Goal: Information Seeking & Learning: Find contact information

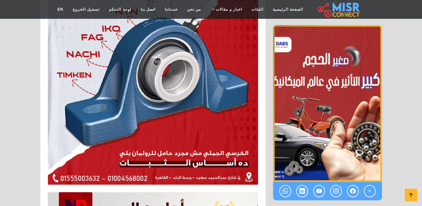
scroll to position [3268, 0]
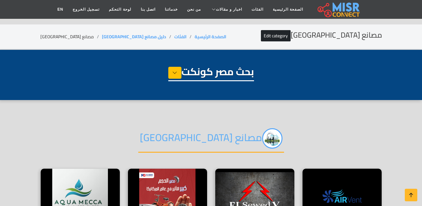
select select "**********"
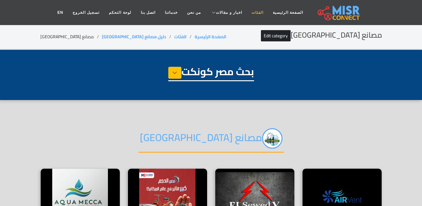
click at [247, 14] on link "الفئات" at bounding box center [257, 13] width 21 height 12
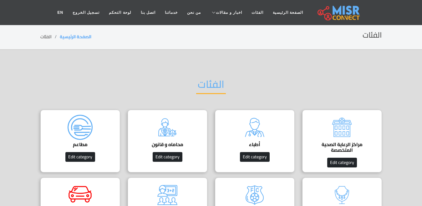
click at [250, 101] on div "الفئات" at bounding box center [211, 89] width 342 height 41
click at [251, 119] on img at bounding box center [254, 127] width 25 height 25
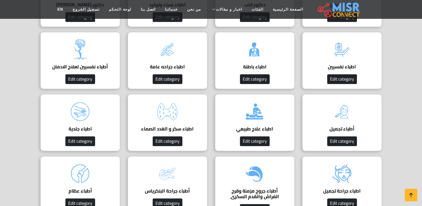
drag, startPoint x: 260, startPoint y: 122, endPoint x: 289, endPoint y: 101, distance: 35.7
click at [265, 111] on div "أطباء دليل الأطباء في [GEOGRAPHIC_DATA] | اعرف أحسن دكاترة في جميع التخصصات 👨‍⚕…" at bounding box center [211, 135] width 357 height 696
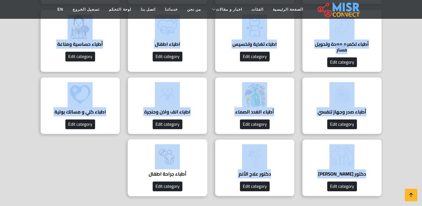
scroll to position [595, 0]
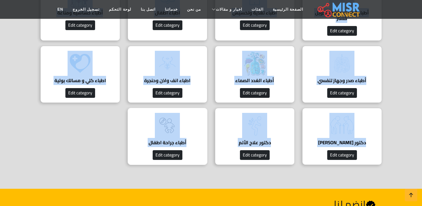
drag, startPoint x: 397, startPoint y: 63, endPoint x: 144, endPoint y: 154, distance: 269.3
copy body "أطباء اسنان اكتشف دليل مصر كونكت لأفضل أطباء الأسنان في القاهرة، الجيزة، الإسكن…"
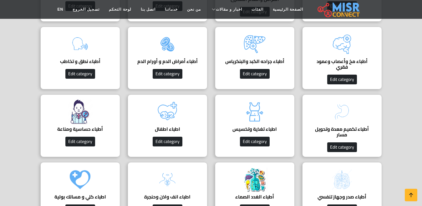
scroll to position [469, 0]
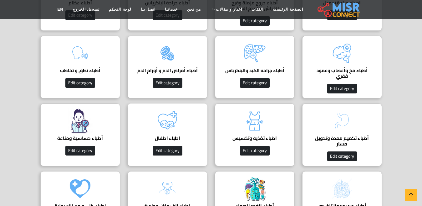
click at [171, 135] on h4 "اطباء اطفال" at bounding box center [167, 138] width 60 height 6
click at [169, 132] on img at bounding box center [167, 120] width 25 height 25
click at [168, 135] on h4 "اطباء اطفال" at bounding box center [167, 138] width 60 height 6
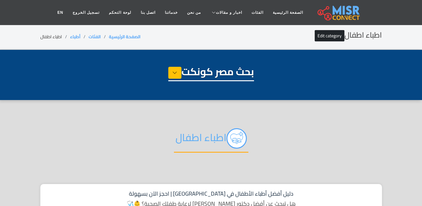
select select "*****"
select select "**********"
click at [212, 135] on h2 "اطباء اطفال" at bounding box center [211, 140] width 74 height 24
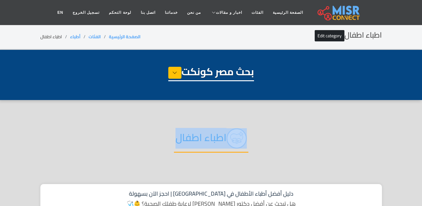
click at [212, 135] on h2 "اطباء اطفال" at bounding box center [211, 140] width 74 height 24
copy div "اطباء اطفال"
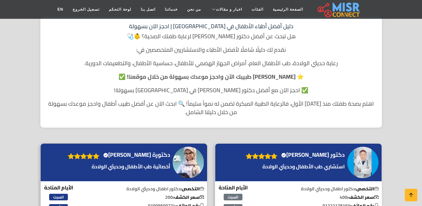
scroll to position [156, 0]
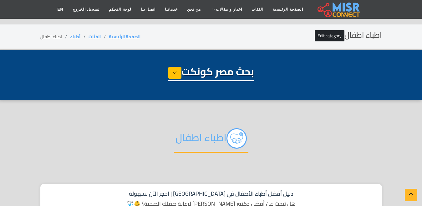
select select "*****"
select select "**********"
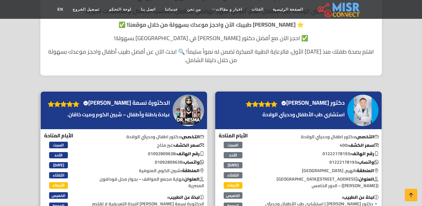
scroll to position [219, 0]
click at [165, 100] on h4 "الدكتورة نسمة [PERSON_NAME] Verified account" at bounding box center [126, 102] width 87 height 7
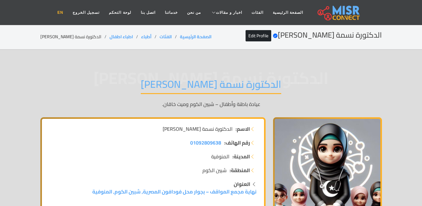
click at [68, 15] on link "EN" at bounding box center [60, 13] width 15 height 12
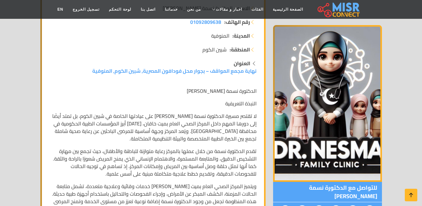
scroll to position [156, 0]
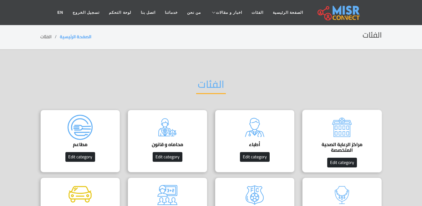
click at [350, 146] on h4 "مراكز الرعاية الصحية المتخصصة" at bounding box center [342, 146] width 60 height 11
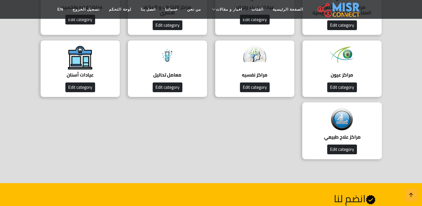
scroll to position [156, 0]
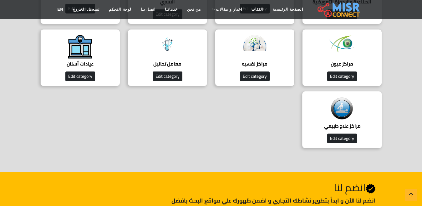
click at [351, 123] on h4 "مراكز علاج طبيعي ‎" at bounding box center [342, 126] width 60 height 6
click at [350, 107] on img at bounding box center [341, 108] width 25 height 25
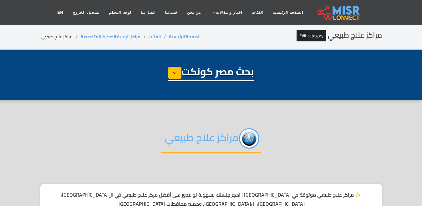
select select "**********"
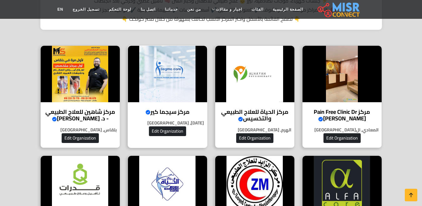
scroll to position [219, 0]
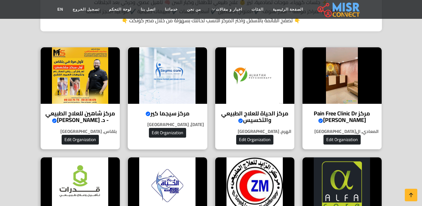
click at [181, 110] on h4 "مركز سيجما كير Verified account" at bounding box center [168, 113] width 70 height 7
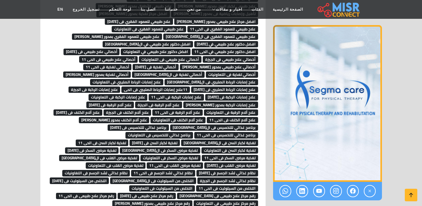
scroll to position [4934, 0]
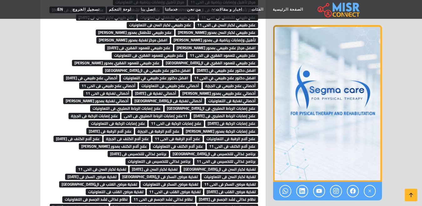
click at [243, 143] on span "علاج آلام الكتف فى الحى 11" at bounding box center [232, 146] width 51 height 6
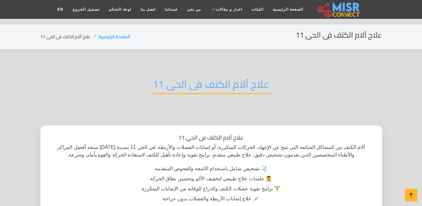
scroll to position [219, 0]
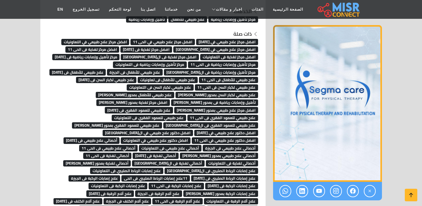
scroll to position [4872, 0]
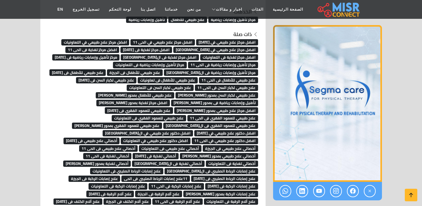
click at [191, 137] on span "افضل دكتور علاج طبيعي في النعاونيات" at bounding box center [156, 140] width 70 height 6
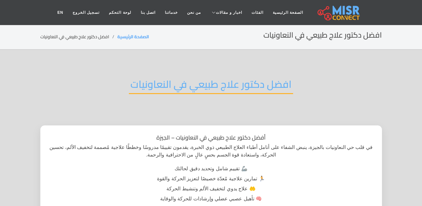
click at [227, 84] on h2 "افضل دكتور علاج طبيعي في النعاونيات" at bounding box center [211, 86] width 164 height 16
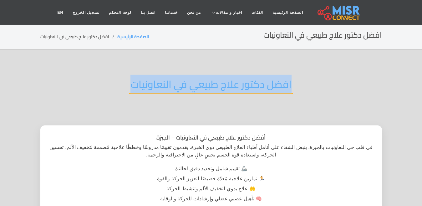
click at [227, 84] on h2 "افضل دكتور علاج طبيعي في النعاونيات" at bounding box center [211, 86] width 164 height 16
copy div "افضل دكتور علاج طبيعي في النعاونيات"
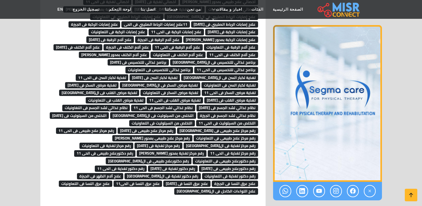
scroll to position [5028, 0]
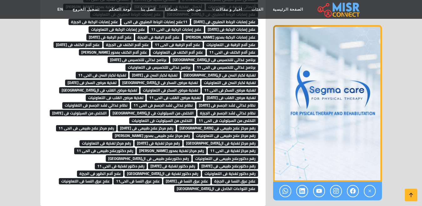
click at [225, 185] on span "علاج التواءات الكاحل فى ال[GEOGRAPHIC_DATA]" at bounding box center [216, 188] width 84 height 6
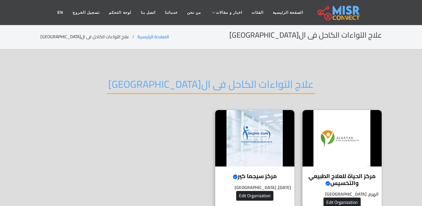
click at [235, 87] on h2 "علاج التواءات الكاحل فى ال[GEOGRAPHIC_DATA]" at bounding box center [211, 86] width 209 height 16
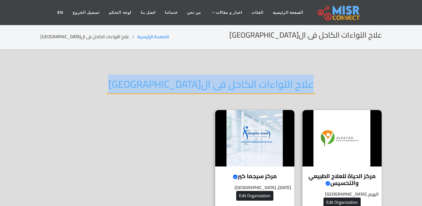
click at [235, 87] on h2 "علاج التواءات الكاحل فى ال[GEOGRAPHIC_DATA]" at bounding box center [211, 86] width 209 height 16
copy div "علاج التواءات الكاحل فى ال[GEOGRAPHIC_DATA]"
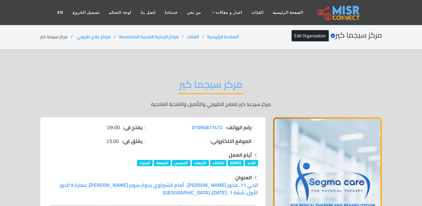
scroll to position [5028, 0]
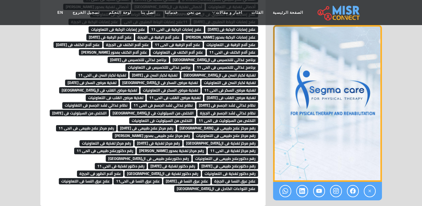
click at [66, 178] on span "علاج عرق النسا فى التعاونيات" at bounding box center [86, 181] width 54 height 6
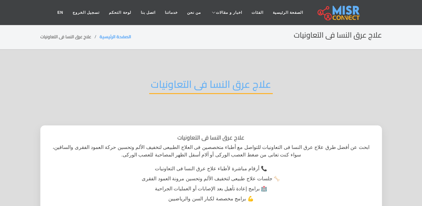
click at [221, 90] on h2 "علاج عرق النسا فى التعاونيات" at bounding box center [211, 86] width 124 height 16
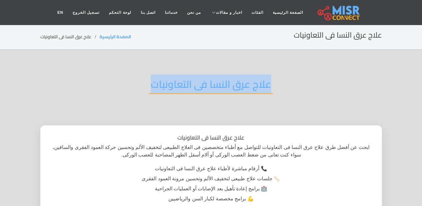
click at [221, 90] on h2 "علاج عرق النسا فى التعاونيات" at bounding box center [211, 86] width 124 height 16
copy div "علاج عرق النسا فى التعاونيات"
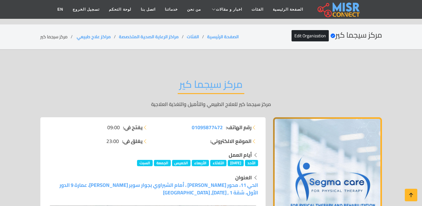
scroll to position [5028, 0]
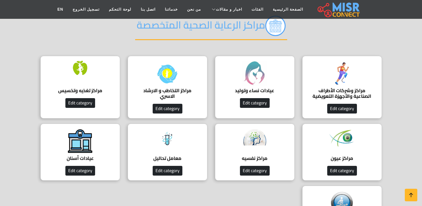
scroll to position [63, 0]
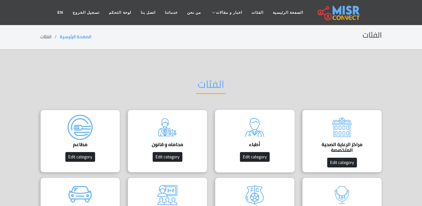
click at [246, 137] on img at bounding box center [254, 127] width 25 height 25
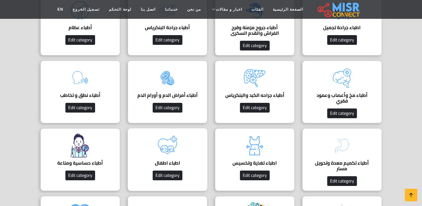
scroll to position [469, 0]
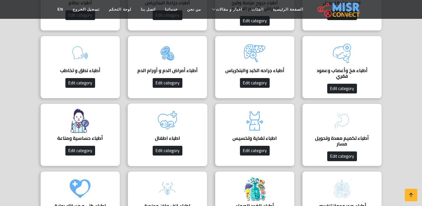
click at [177, 130] on img at bounding box center [167, 120] width 25 height 25
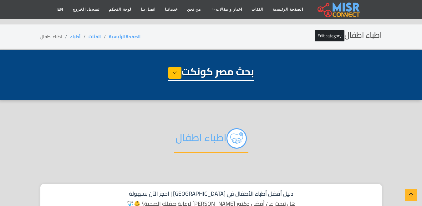
select select "*****"
select select "**********"
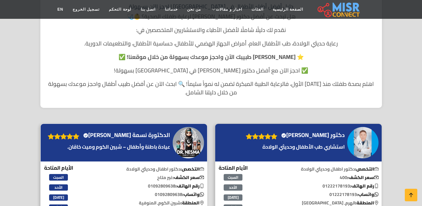
scroll to position [219, 0]
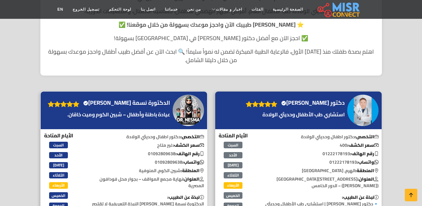
click at [156, 101] on h4 "الدكتورة نسمة خالد الغلبان Verified account" at bounding box center [126, 102] width 87 height 7
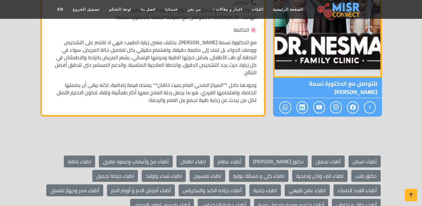
scroll to position [907, 0]
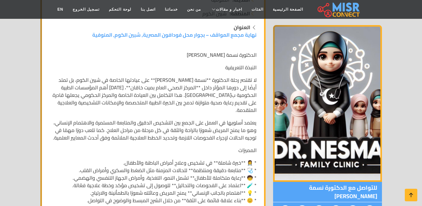
scroll to position [250, 0]
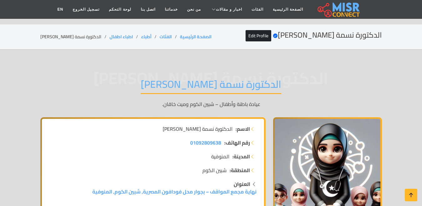
scroll to position [250, 0]
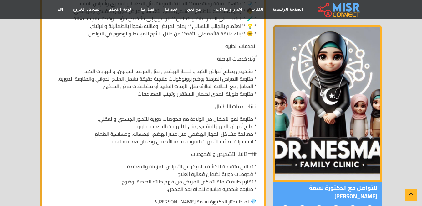
scroll to position [407, 0]
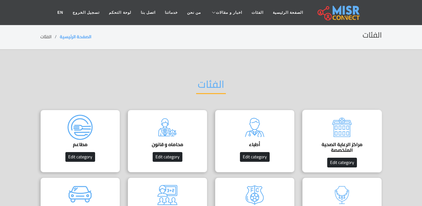
click at [327, 133] on div "مراكز الرعاية الصحية المتخصصة Edit category" at bounding box center [342, 141] width 80 height 63
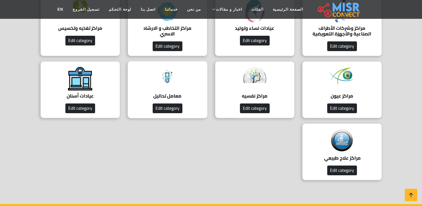
scroll to position [125, 0]
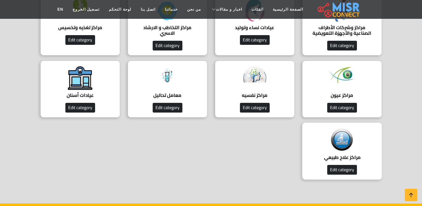
click at [360, 150] on div "مراكز علاج طبيعي ‎ دليل شامل لأفضل مراكز العلاج الطبيعي في [GEOGRAPHIC_DATA]. ا…" at bounding box center [342, 150] width 80 height 57
click at [347, 154] on h4 "مراكز علاج طبيعي ‎" at bounding box center [342, 157] width 60 height 6
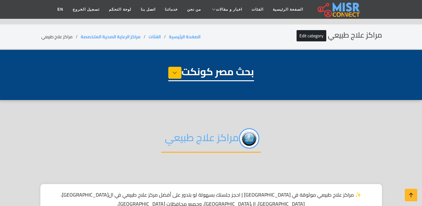
select select "**********"
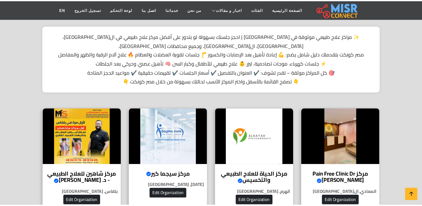
scroll to position [188, 0]
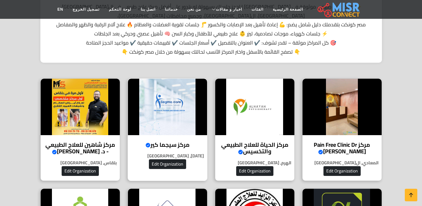
click at [182, 116] on img at bounding box center [167, 107] width 79 height 56
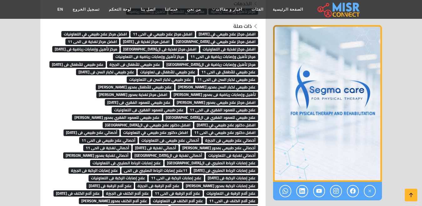
scroll to position [5040, 0]
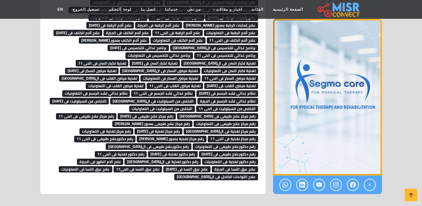
click at [94, 166] on span "علاج عرق النسا فى التعاونيات" at bounding box center [86, 169] width 54 height 6
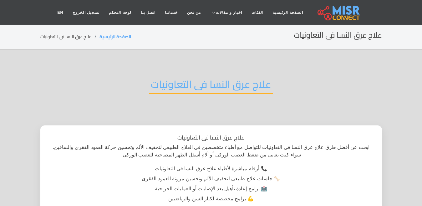
click at [188, 80] on h2 "علاج عرق النسا فى التعاونيات" at bounding box center [211, 86] width 124 height 16
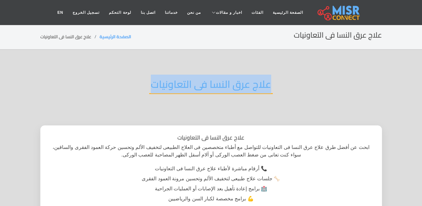
click at [188, 80] on h2 "علاج عرق النسا فى التعاونيات" at bounding box center [211, 86] width 124 height 16
copy div "علاج عرق النسا فى التعاونيات"
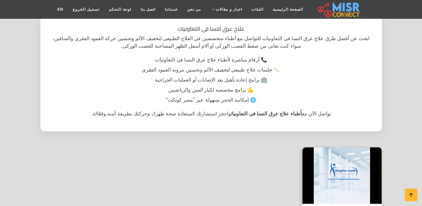
scroll to position [63, 0]
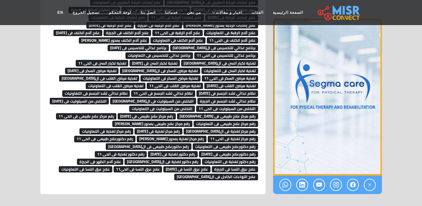
click at [137, 164] on link "علاج عرق النسا فى الحى11" at bounding box center [138, 168] width 49 height 9
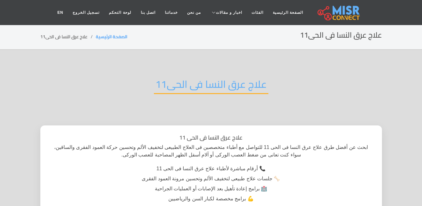
scroll to position [31, 0]
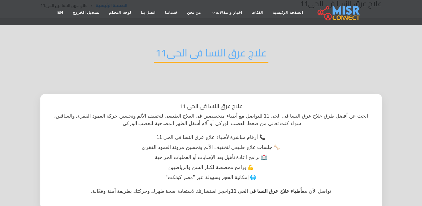
click at [215, 53] on h2 "علاج عرق النسا فى الحى11" at bounding box center [211, 55] width 115 height 16
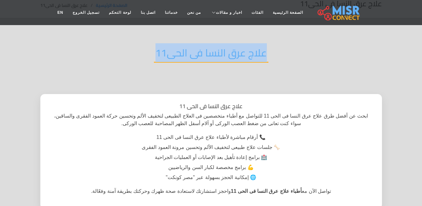
click at [215, 53] on h2 "علاج عرق النسا فى الحى11" at bounding box center [211, 55] width 115 height 16
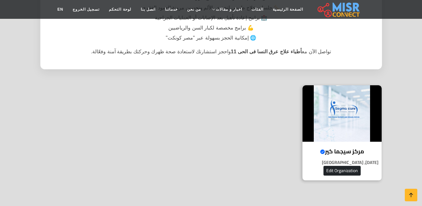
scroll to position [125, 0]
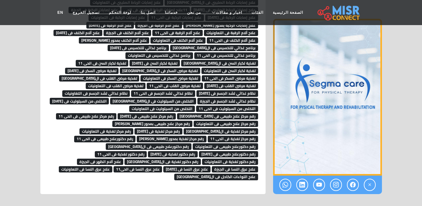
scroll to position [5040, 0]
click at [181, 166] on span "علاج عرق النسا فى [DATE]" at bounding box center [186, 169] width 47 height 6
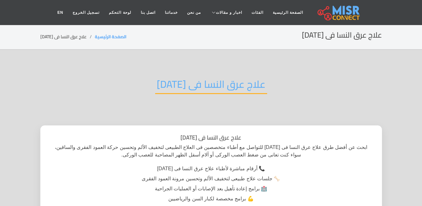
click at [181, 90] on h2 "علاج عرق النسا فى [DATE]" at bounding box center [211, 86] width 112 height 16
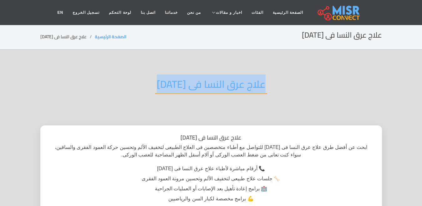
click at [181, 90] on h2 "علاج عرق النسا فى [DATE]" at bounding box center [211, 86] width 112 height 16
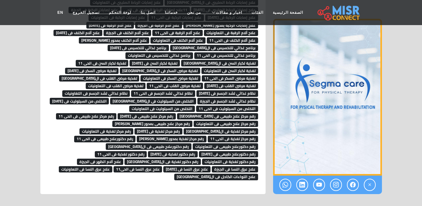
scroll to position [5040, 0]
click at [228, 166] on span "علاج عرق النسا فى الجيزة" at bounding box center [235, 169] width 46 height 6
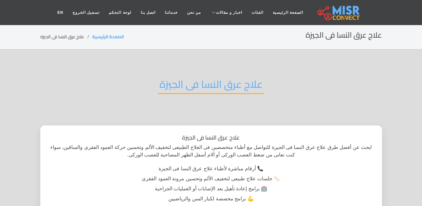
click at [226, 84] on h2 "علاج عرق النسا فى الجيزة" at bounding box center [211, 86] width 106 height 16
drag, startPoint x: 0, startPoint y: 0, endPoint x: 226, endPoint y: 84, distance: 241.0
click at [226, 84] on h2 "علاج عرق النسا فى الجيزة" at bounding box center [211, 86] width 106 height 16
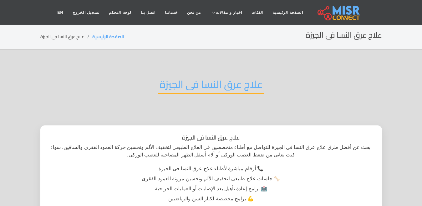
click at [234, 84] on h2 "علاج عرق النسا فى الجيزة" at bounding box center [211, 86] width 106 height 16
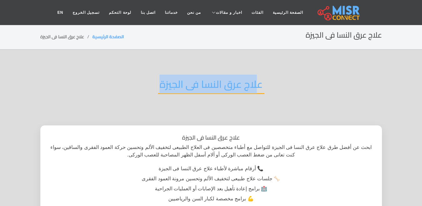
click at [234, 84] on h2 "علاج عرق النسا فى الجيزة" at bounding box center [211, 86] width 106 height 16
copy div "علاج عرق النسا فى الجيزة"
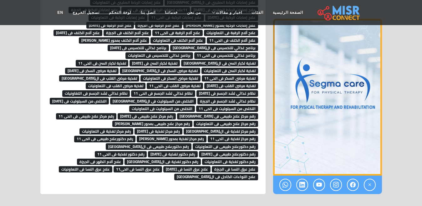
scroll to position [5040, 0]
click at [78, 158] on span "علاج آلام الظهر فى الجيزة" at bounding box center [100, 161] width 47 height 6
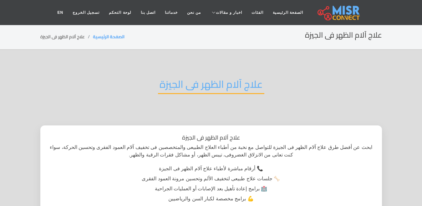
click at [185, 87] on h2 "علاج آلام الظهر فى الجيزة" at bounding box center [211, 86] width 106 height 16
click at [187, 87] on h2 "علاج آلام الظهر فى الجيزة" at bounding box center [211, 86] width 106 height 16
click at [189, 86] on h2 "علاج آلام الظهر فى الجيزة" at bounding box center [211, 86] width 106 height 16
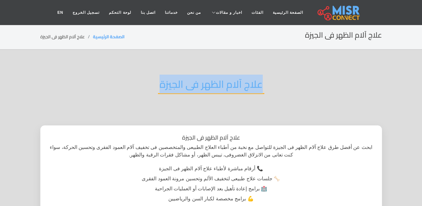
click at [189, 86] on h2 "علاج آلام الظهر فى الجيزة" at bounding box center [211, 86] width 106 height 16
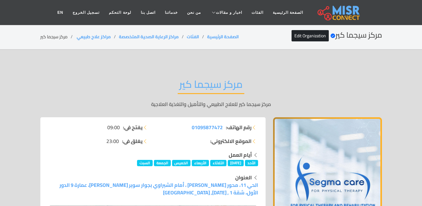
scroll to position [5040, 0]
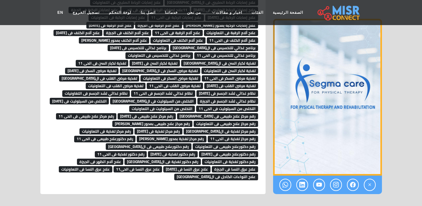
click at [125, 158] on span "رقم دكتور تغذية فى ال[GEOGRAPHIC_DATA]" at bounding box center [163, 161] width 76 height 6
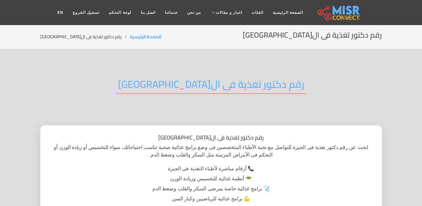
click at [211, 83] on h2 "رقم دكتور تغذية فى ال[GEOGRAPHIC_DATA]" at bounding box center [211, 86] width 190 height 16
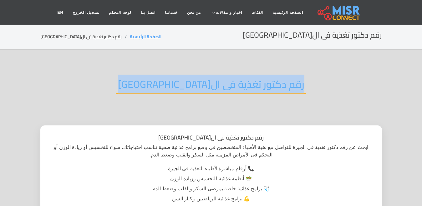
click at [211, 83] on h2 "رقم دكتور تغذية فى ال[GEOGRAPHIC_DATA]" at bounding box center [211, 86] width 190 height 16
copy div "رقم دكتور تغذية فى ال[GEOGRAPHIC_DATA]"
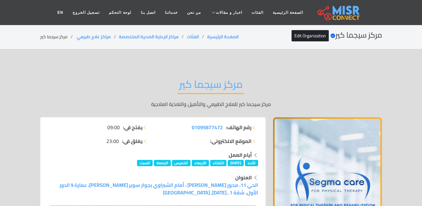
scroll to position [5040, 0]
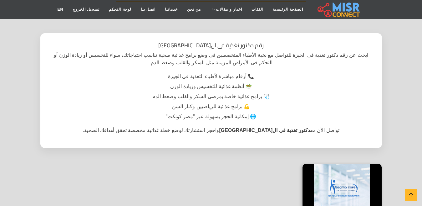
scroll to position [31, 0]
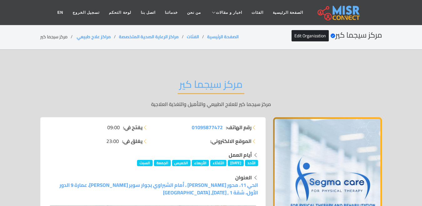
scroll to position [5040, 0]
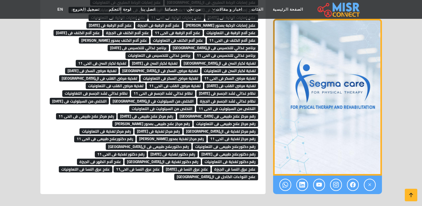
click at [202, 158] on span "رقم دكتور تغذية فى التعاونيات" at bounding box center [230, 161] width 56 height 6
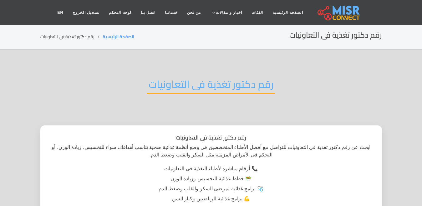
click at [195, 84] on h2 "رقم دكتور تغذية فى التعاونيات" at bounding box center [211, 86] width 128 height 16
click at [224, 80] on h2 "رقم دكتور تغذية فى التعاونيات" at bounding box center [211, 86] width 128 height 16
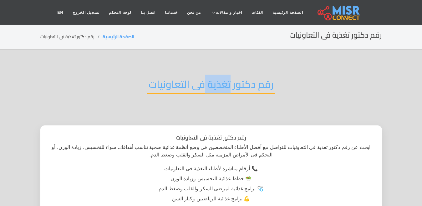
click at [224, 80] on h2 "رقم دكتور تغذية فى التعاونيات" at bounding box center [211, 86] width 128 height 16
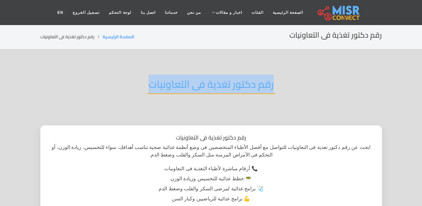
click at [224, 80] on h2 "رقم دكتور تغذية فى التعاونيات" at bounding box center [211, 86] width 128 height 16
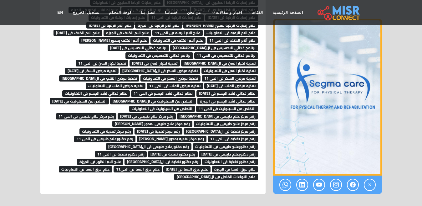
scroll to position [5040, 0]
click at [147, 151] on span "رقم دكتور تغذية فى الحى 11" at bounding box center [121, 154] width 52 height 6
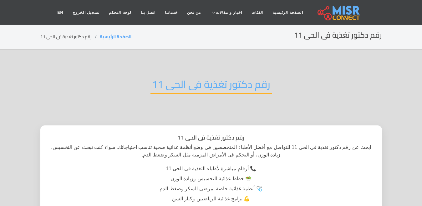
click at [226, 85] on h2 "رقم دكتور تغذية فى الحى 11" at bounding box center [211, 86] width 121 height 16
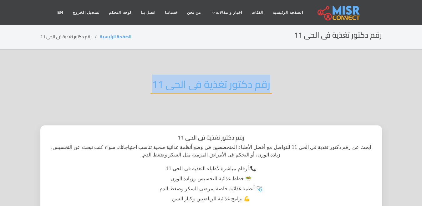
click at [226, 85] on h2 "رقم دكتور تغذية فى الحى 11" at bounding box center [211, 86] width 121 height 16
copy div "رقم دكتور تغذية فى الحى 11"
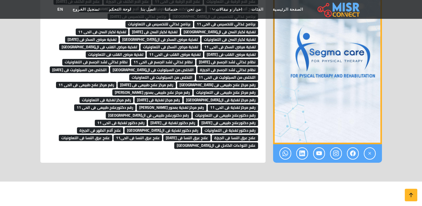
scroll to position [5071, 0]
click at [148, 120] on span "رقم دكتور تغذية فى [DATE]" at bounding box center [173, 123] width 50 height 6
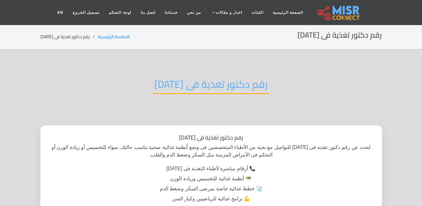
click at [202, 78] on h2 "رقم دكتور تغذية فى [DATE]" at bounding box center [211, 86] width 117 height 16
click at [202, 79] on h2 "رقم دكتور تغذية فى [DATE]" at bounding box center [211, 86] width 117 height 16
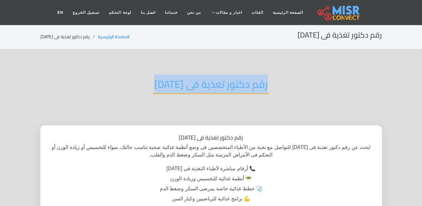
click at [202, 79] on h2 "رقم دكتور تغذية فى [DATE]" at bounding box center [211, 86] width 117 height 16
copy div "رقم دكتور تغذية فى [DATE]"
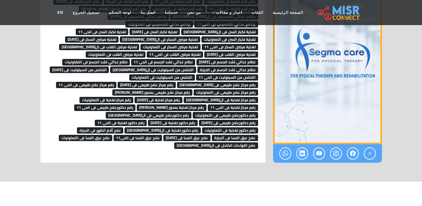
scroll to position [5071, 0]
click at [199, 120] on span "رقم دكتورعلاج طبيعى فى [DATE]" at bounding box center [228, 123] width 59 height 6
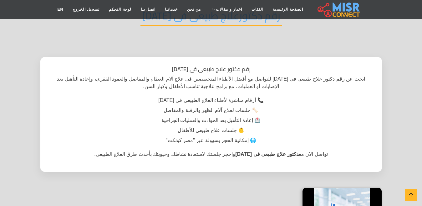
scroll to position [31, 0]
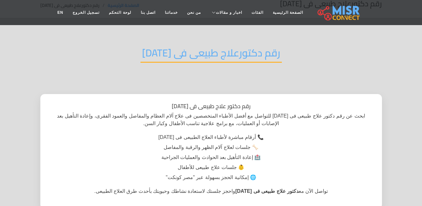
click at [223, 54] on h2 "رقم دكتورعلاج طبيعى فى [DATE]" at bounding box center [210, 55] width 141 height 16
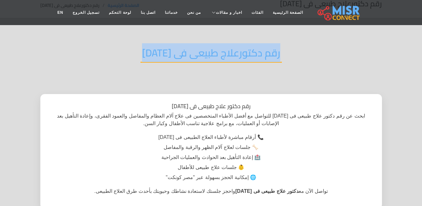
click at [223, 54] on h2 "رقم دكتورعلاج طبيعى فى [DATE]" at bounding box center [210, 55] width 141 height 16
copy div "رقم دكتورعلاج طبيعى فى [DATE]"
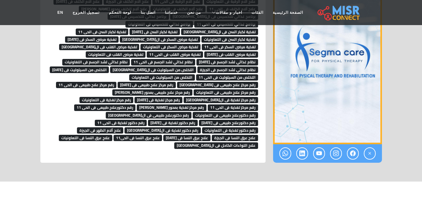
scroll to position [5071, 0]
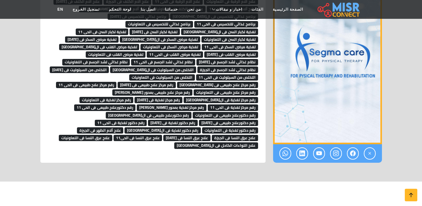
click at [191, 112] on span "رقم دكتورعلاج طبيعى فى ال[GEOGRAPHIC_DATA]" at bounding box center [149, 115] width 86 height 6
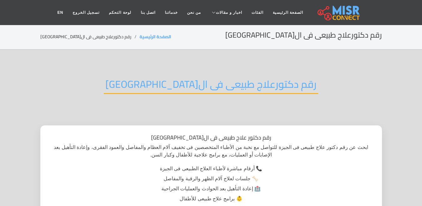
click at [213, 83] on h2 "رقم دكتورعلاج طبيعى فى ال[GEOGRAPHIC_DATA]" at bounding box center [211, 86] width 214 height 16
click at [206, 81] on h2 "رقم دكتورعلاج طبيعى فى ال[GEOGRAPHIC_DATA]" at bounding box center [211, 86] width 214 height 16
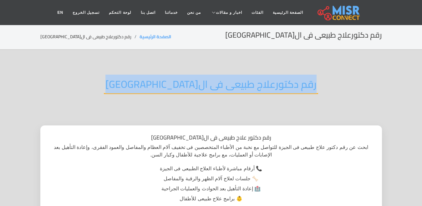
click at [206, 81] on h2 "رقم دكتورعلاج طبيعى فى ال[GEOGRAPHIC_DATA]" at bounding box center [211, 86] width 214 height 16
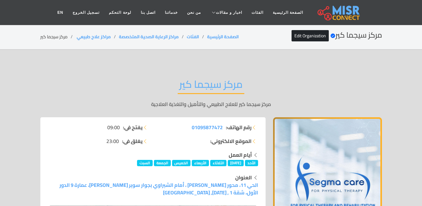
scroll to position [5071, 0]
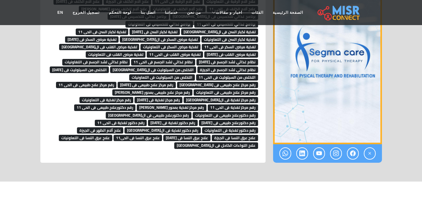
scroll to position [5071, 0]
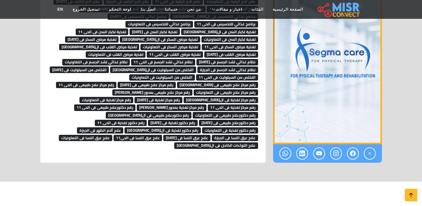
click at [193, 112] on span "رقم دكتورعلاج طبيعى فى التعاونيات" at bounding box center [225, 115] width 65 height 6
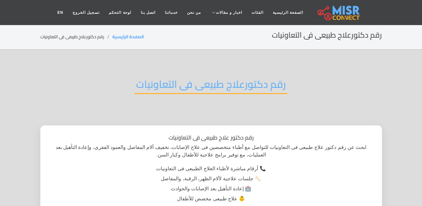
click at [152, 78] on h2 "رقم دكتورعلاج طبيعى فى التعاونيات" at bounding box center [211, 86] width 153 height 16
click at [153, 78] on h2 "رقم دكتورعلاج طبيعى فى التعاونيات" at bounding box center [211, 86] width 153 height 16
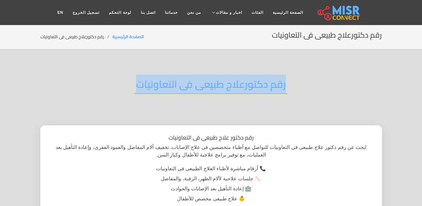
click at [153, 78] on h2 "رقم دكتورعلاج طبيعى فى التعاونيات" at bounding box center [211, 86] width 153 height 16
copy div "رقم دكتورعلاج طبيعى فى التعاونيات"
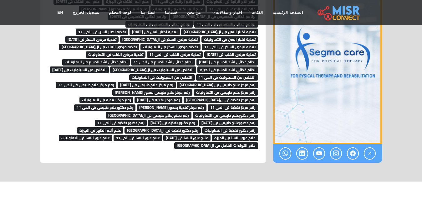
scroll to position [5071, 0]
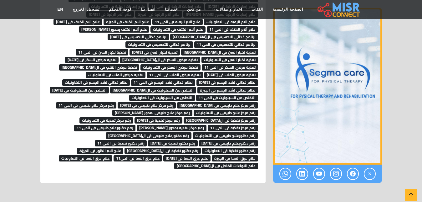
scroll to position [5040, 0]
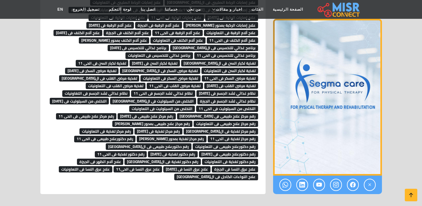
click at [136, 135] on span "رقم دكتورعلاج طبيعى فى الحى 11" at bounding box center [105, 138] width 62 height 6
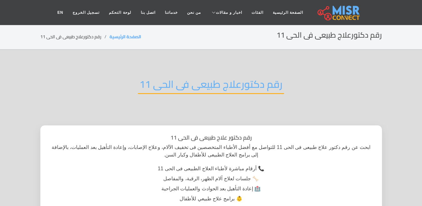
click at [175, 86] on h2 "رقم دكتورعلاج طبيعى فى الحى 11" at bounding box center [211, 86] width 146 height 16
click at [163, 85] on h2 "رقم دكتورعلاج طبيعى فى الحى 11" at bounding box center [211, 86] width 146 height 16
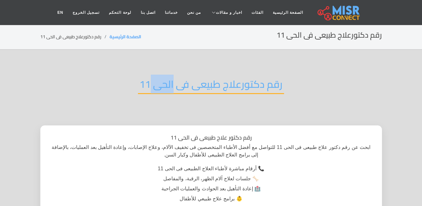
click at [163, 85] on h2 "رقم دكتورعلاج طبيعى فى الحى 11" at bounding box center [211, 86] width 146 height 16
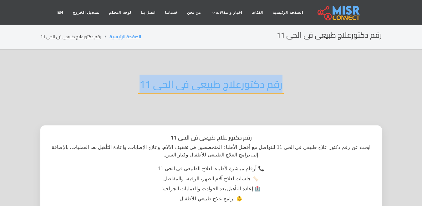
click at [163, 85] on h2 "رقم دكتورعلاج طبيعى فى الحى 11" at bounding box center [211, 86] width 146 height 16
copy div "رقم دكتورعلاج طبيعى فى الحى 11"
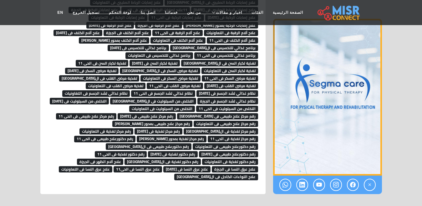
scroll to position [5040, 0]
click at [206, 135] on span "رقم مركز تغذية بمحور [PERSON_NAME]" at bounding box center [172, 138] width 70 height 6
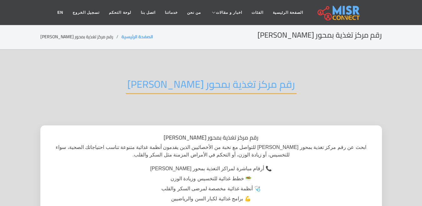
click at [191, 83] on h2 "رقم مركز تغذية بمحور [PERSON_NAME]" at bounding box center [211, 86] width 171 height 16
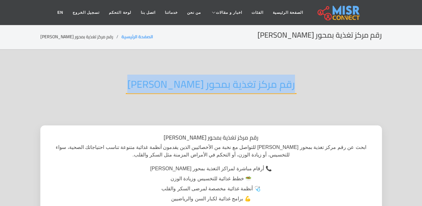
click at [191, 83] on h2 "رقم مركز تغذية بمحور [PERSON_NAME]" at bounding box center [211, 86] width 171 height 16
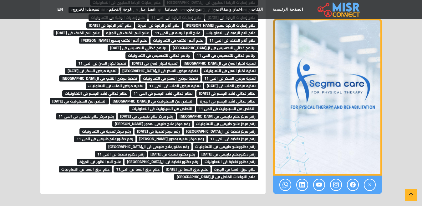
scroll to position [5040, 0]
click at [182, 128] on span "رقم مركز تغذية فى [DATE]" at bounding box center [159, 131] width 48 height 6
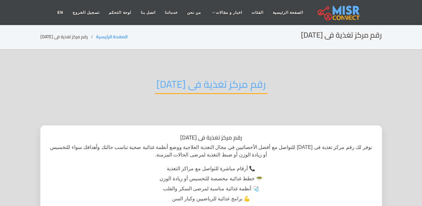
click at [168, 92] on h2 "رقم مركز تغذية فى [DATE]" at bounding box center [211, 86] width 113 height 16
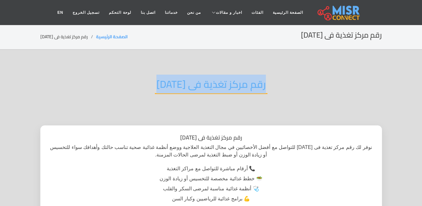
click at [168, 92] on h2 "رقم مركز تغذية فى [DATE]" at bounding box center [211, 86] width 113 height 16
copy div "رقم مركز تغذية فى [DATE]"
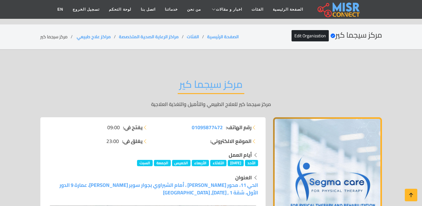
scroll to position [5040, 0]
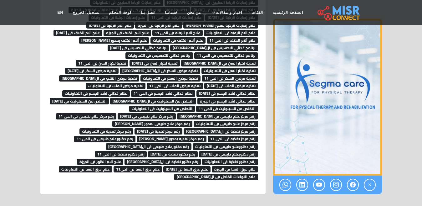
scroll to position [5040, 0]
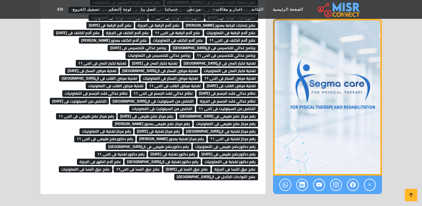
click at [184, 128] on span "رقم مركز تغذية فى ال[GEOGRAPHIC_DATA]" at bounding box center [221, 131] width 74 height 6
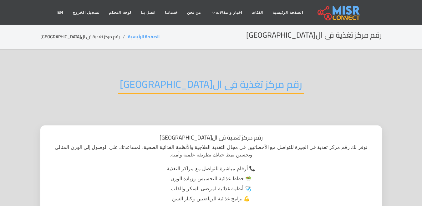
click at [201, 81] on h2 "رقم مركز تغذية فى ال[GEOGRAPHIC_DATA]" at bounding box center [211, 86] width 186 height 16
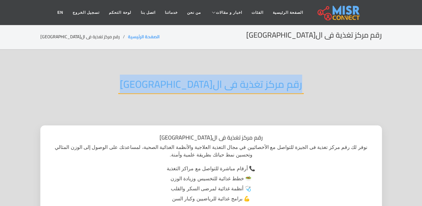
click at [201, 81] on h2 "رقم مركز تغذية فى ال[GEOGRAPHIC_DATA]" at bounding box center [211, 86] width 186 height 16
copy div "رقم مركز تغذية فى ال[GEOGRAPHIC_DATA]"
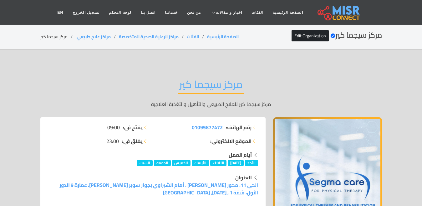
scroll to position [5040, 0]
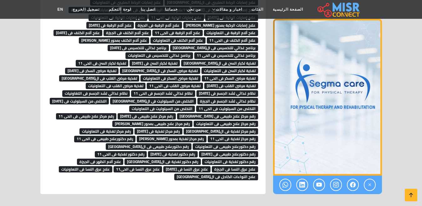
click at [136, 120] on span "رقم مركز علاج طبيعى بمحور [PERSON_NAME]" at bounding box center [152, 123] width 80 height 6
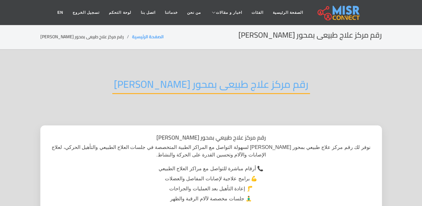
click at [216, 84] on h2 "رقم مركز علاج طبيعى بمحور جمال عبد الناصر" at bounding box center [211, 86] width 198 height 16
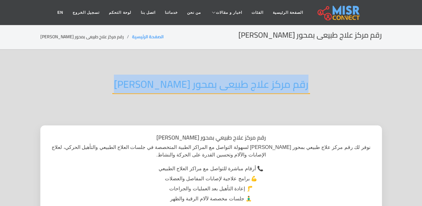
click at [216, 84] on h2 "رقم مركز علاج طبيعى بمحور [PERSON_NAME]" at bounding box center [211, 86] width 198 height 16
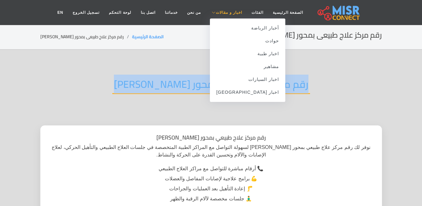
copy div "رقم مركز علاج طبيعى بمحور [PERSON_NAME]"
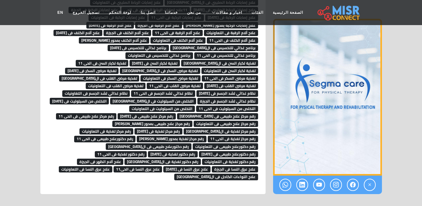
scroll to position [5040, 0]
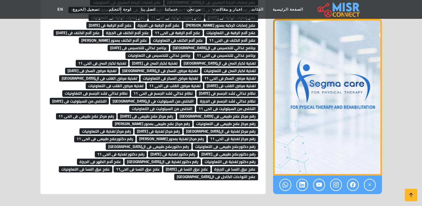
click at [217, 120] on span "رقم مركز علاج طبيعى فى التعاونيات" at bounding box center [226, 123] width 64 height 6
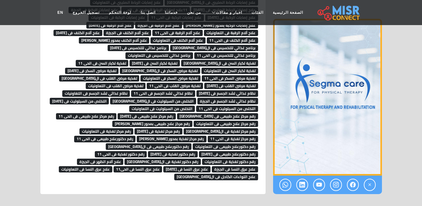
scroll to position [5040, 0]
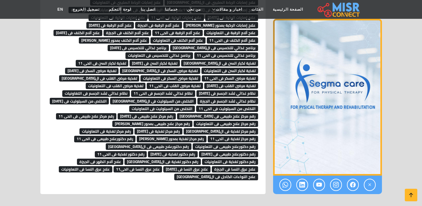
click at [108, 113] on span "رقم مركز علاج طبيعى فى الحى 11" at bounding box center [86, 116] width 61 height 6
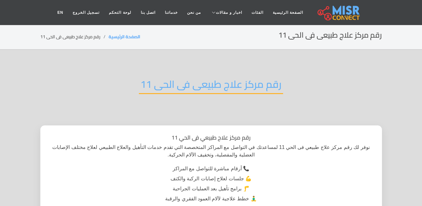
click at [179, 81] on h2 "رقم مركز علاج طبيعى فى الحى 11" at bounding box center [211, 86] width 144 height 16
click at [180, 81] on h2 "رقم مركز علاج طبيعى فى الحى 11" at bounding box center [211, 86] width 144 height 16
click at [184, 83] on h2 "رقم مركز علاج طبيعى فى الحى 11" at bounding box center [211, 86] width 144 height 16
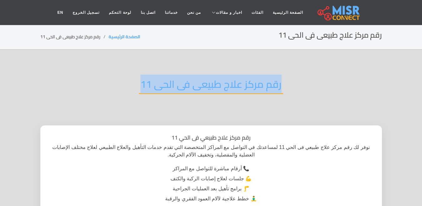
click at [184, 83] on h2 "رقم مركز علاج طبيعى فى الحى 11" at bounding box center [211, 86] width 144 height 16
copy div "رقم مركز علاج طبيعى فى الحى 11"
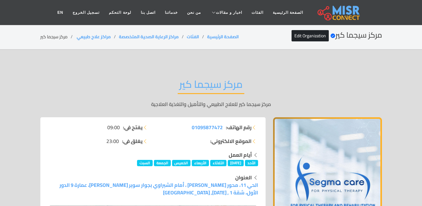
scroll to position [5040, 0]
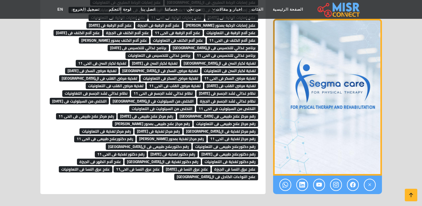
click at [164, 113] on span "رقم مركز علاج طبيعى فى [DATE]" at bounding box center [147, 116] width 58 height 6
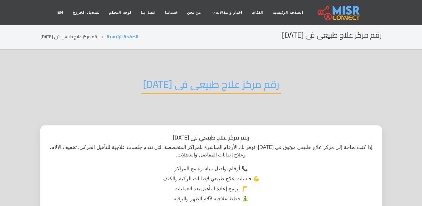
click at [185, 83] on h2 "رقم مركز علاج طبيعى فى [DATE]" at bounding box center [211, 86] width 140 height 16
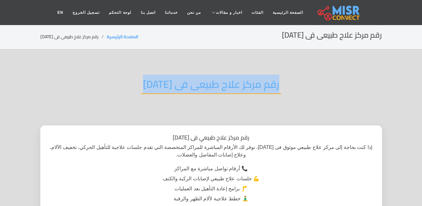
click at [185, 83] on h2 "رقم مركز علاج طبيعى فى [DATE]" at bounding box center [211, 86] width 140 height 16
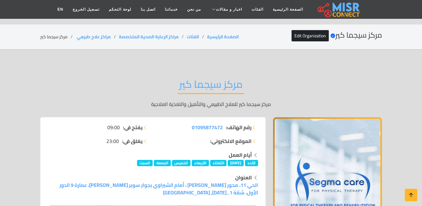
scroll to position [5040, 0]
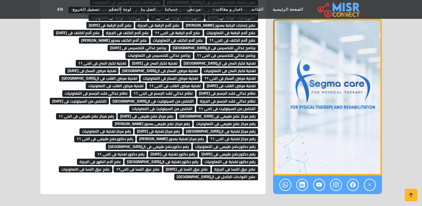
click at [213, 113] on span "رقم مركز علاج طبيعى فى [GEOGRAPHIC_DATA]" at bounding box center [217, 116] width 81 height 6
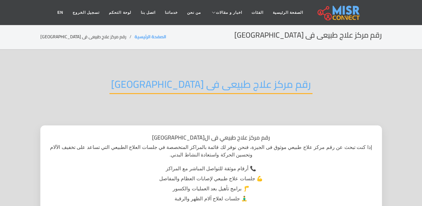
click at [212, 85] on h2 "رقم مركز علاج طبيعى فى [GEOGRAPHIC_DATA]" at bounding box center [211, 86] width 203 height 16
click at [212, 85] on h2 "رقم مركز علاج طبيعى فى الجيزة" at bounding box center [211, 86] width 203 height 16
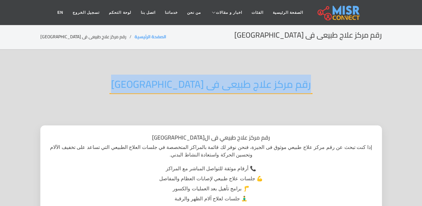
click at [212, 85] on h2 "رقم مركز علاج طبيعى فى الجيزة" at bounding box center [211, 86] width 203 height 16
copy div "رقم مركز علاج طبيعى فى الجيزة"
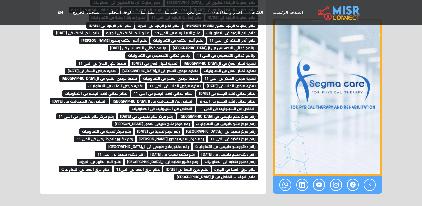
scroll to position [5040, 0]
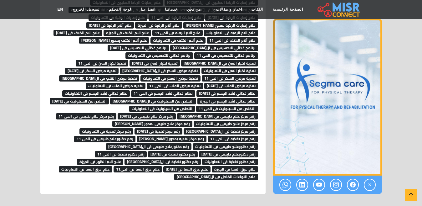
click at [129, 105] on span "التخلص من السيلوليت فى التعاونيات" at bounding box center [162, 108] width 66 height 6
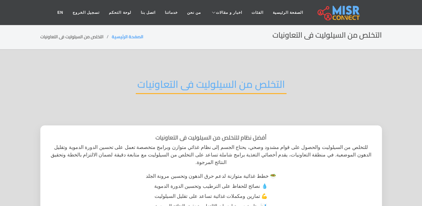
click at [185, 78] on h2 "التخلص من السيلوليت فى التعاونيات" at bounding box center [211, 86] width 151 height 16
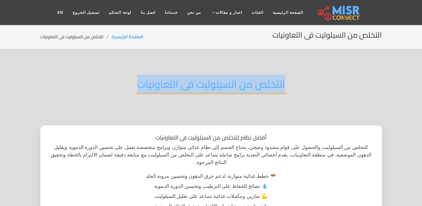
click at [185, 78] on h2 "التخلص من السيلوليت فى التعاونيات" at bounding box center [211, 86] width 151 height 16
copy div "التخلص من السيلوليت فى التعاونيات"
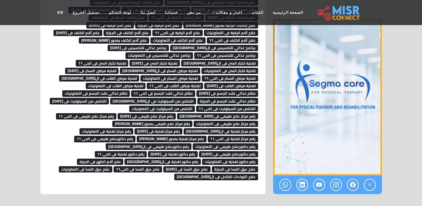
scroll to position [5040, 0]
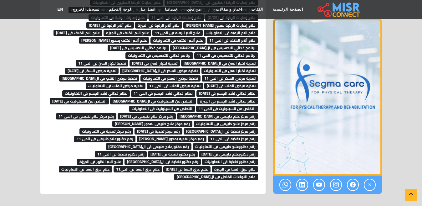
click at [196, 105] on span "التخلص من السيلوليت فى الحى 11" at bounding box center [227, 108] width 62 height 6
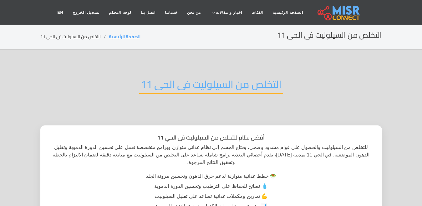
click at [197, 83] on h2 "التخلص من السيلوليت فى الحى 11" at bounding box center [211, 86] width 144 height 16
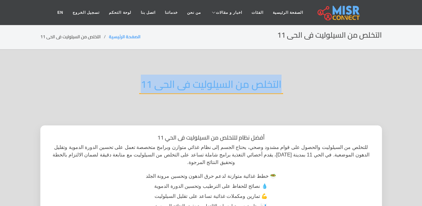
click at [197, 83] on h2 "التخلص من السيلوليت فى الحى 11" at bounding box center [211, 86] width 144 height 16
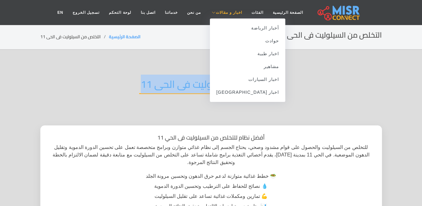
copy div "التخلص من السيلوليت فى الحى 11"
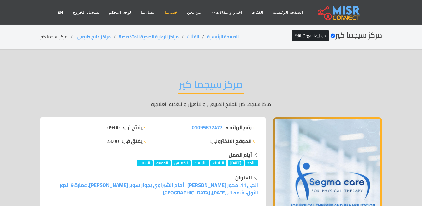
scroll to position [5040, 0]
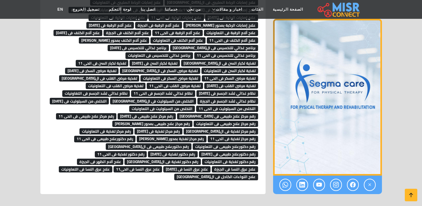
click at [109, 98] on span "التخلص من السيلوليت فى [DATE]" at bounding box center [79, 101] width 59 height 6
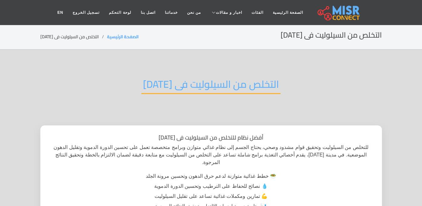
click at [207, 81] on h2 "التخلص من السيلوليت فى [DATE]" at bounding box center [210, 86] width 139 height 16
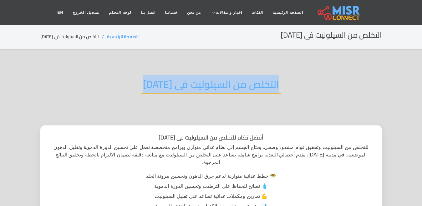
click at [207, 81] on h2 "التخلص من السيلوليت فى [DATE]" at bounding box center [210, 86] width 139 height 16
copy div "التخلص من السيلوليت فى [DATE]"
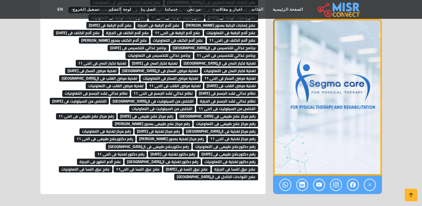
scroll to position [4946, 0]
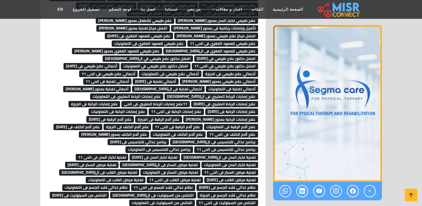
click at [197, 191] on span "نظام غذائي لشد الجسم فى الجيزة" at bounding box center [227, 194] width 61 height 6
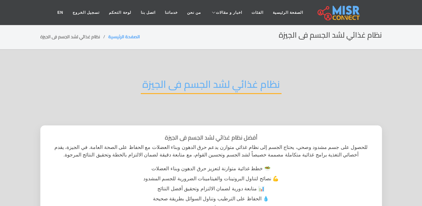
click at [225, 90] on h2 "نظام غذائي لشد الجسم فى الجيزة" at bounding box center [211, 86] width 141 height 16
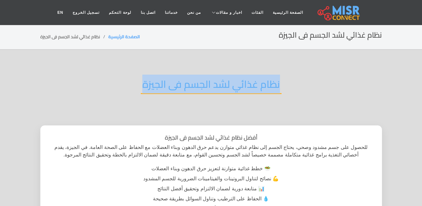
click at [225, 90] on h2 "نظام غذائي لشد الجسم فى الجيزة" at bounding box center [211, 86] width 141 height 16
copy div "نظام غذائي لشد الجسم فى الجيزة"
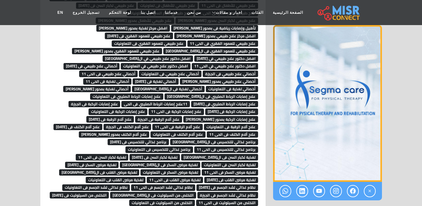
scroll to position [4946, 0]
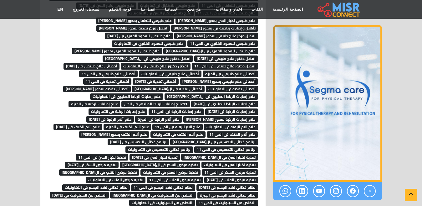
click at [130, 184] on span "نظام غذائي لشد الجسم فى التغاونيات" at bounding box center [96, 187] width 68 height 6
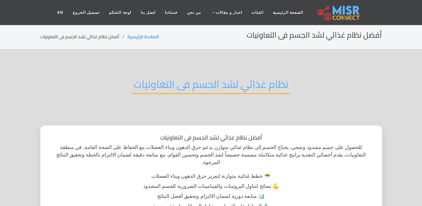
click at [211, 83] on h2 "نظام غذائي لشد الجسم فى التغاونيات" at bounding box center [211, 86] width 158 height 16
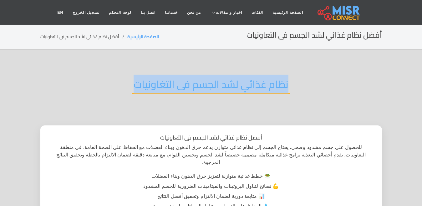
click at [211, 83] on h2 "نظام غذائي لشد الجسم فى التغاونيات" at bounding box center [211, 86] width 158 height 16
copy div "نظام غذائي لشد الجسم فى التغاونيات"
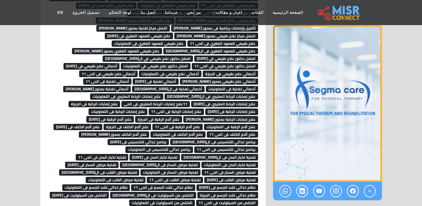
scroll to position [4946, 0]
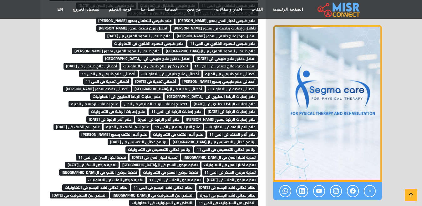
click at [131, 184] on span "نظام غذائي لشد الجسم فى الحى 11" at bounding box center [163, 187] width 64 height 6
click at [147, 176] on span "تغذية مرضى القلب فى الحى 11" at bounding box center [175, 179] width 56 height 6
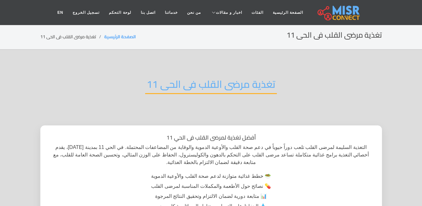
click at [184, 79] on h2 "تغذية مرضى القلب فى الحى 11" at bounding box center [211, 86] width 132 height 16
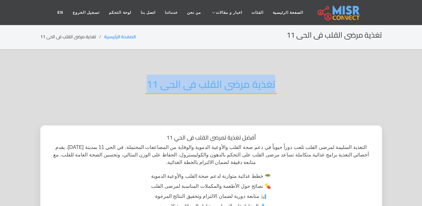
click at [188, 82] on h2 "تغذية مرضى القلب فى الحى 11" at bounding box center [211, 86] width 132 height 16
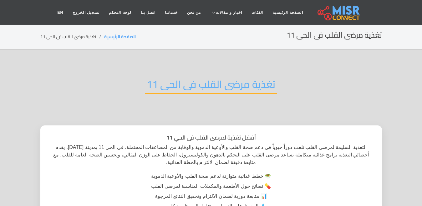
click at [188, 82] on h2 "تغذية مرضى القلب فى الحى 11" at bounding box center [211, 86] width 132 height 16
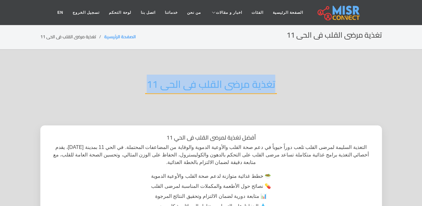
click at [188, 82] on h2 "تغذية مرضى القلب فى الحى 11" at bounding box center [211, 86] width 132 height 16
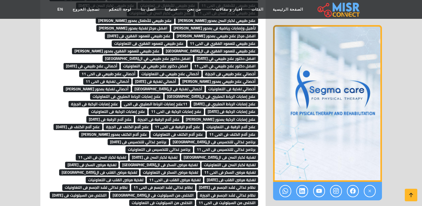
scroll to position [4946, 0]
click at [204, 176] on span "تغذية مرضى القلب فى 6 اكتوبر" at bounding box center [231, 179] width 54 height 6
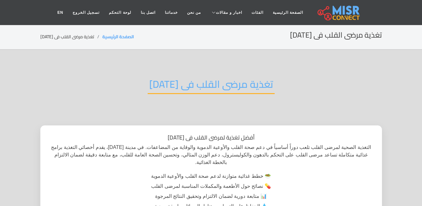
click at [211, 83] on h2 "تغذية مرضى القلب فى [DATE]" at bounding box center [211, 86] width 127 height 16
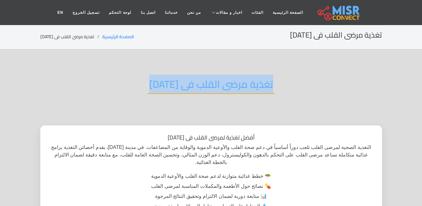
click at [211, 83] on h2 "تغذية مرضى القلب فى [DATE]" at bounding box center [211, 86] width 127 height 16
copy div "تغذية مرضى القلب فى [DATE]"
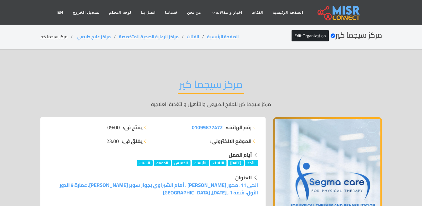
scroll to position [4946, 0]
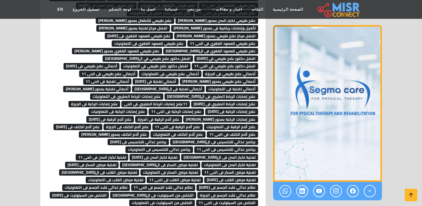
click at [138, 161] on span "تغذية مرضى السكر فى ال[GEOGRAPHIC_DATA]" at bounding box center [160, 164] width 80 height 6
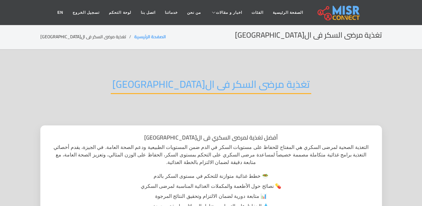
click at [173, 85] on h2 "تغذية مرضى السكر فى ال[GEOGRAPHIC_DATA]" at bounding box center [211, 86] width 201 height 16
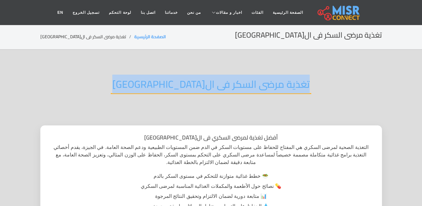
click at [173, 85] on h2 "تغذية مرضى السكر فى ال[GEOGRAPHIC_DATA]" at bounding box center [211, 86] width 201 height 16
copy div "تغذية مرضى السكر فى ال[GEOGRAPHIC_DATA]"
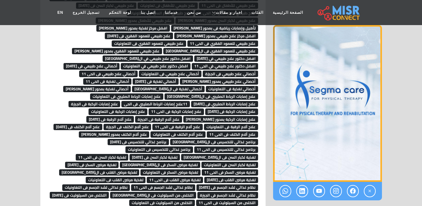
scroll to position [4946, 0]
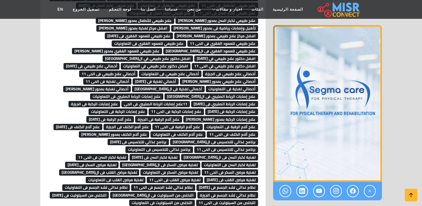
click at [202, 161] on span "تغذية لكبار السن فى التعاونيات" at bounding box center [230, 164] width 57 height 6
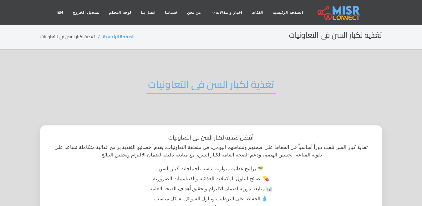
click at [189, 87] on h2 "تغذية لكبار السن فى التعاونيات" at bounding box center [210, 86] width 129 height 16
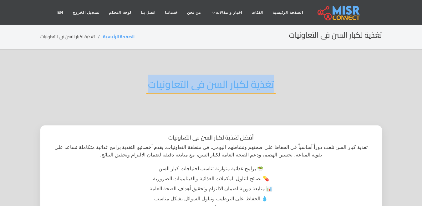
click at [189, 87] on h2 "تغذية لكبار السن فى التعاونيات" at bounding box center [210, 86] width 129 height 16
copy div "تغذية لكبار السن فى التعاونيات"
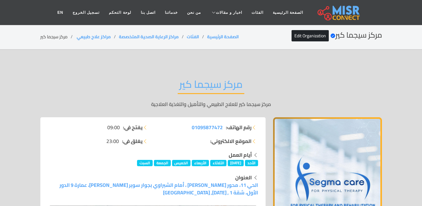
scroll to position [4946, 0]
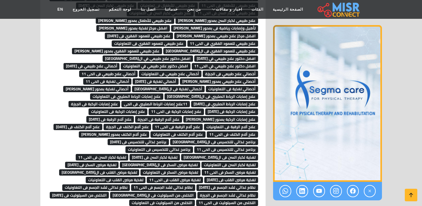
click at [129, 154] on span "تغذية لكبار السن فى الحى 11" at bounding box center [102, 157] width 53 height 6
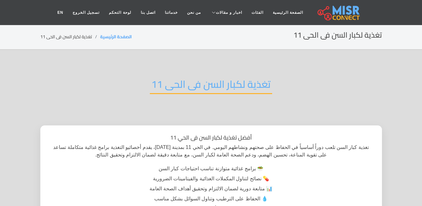
click at [207, 83] on h2 "تغذية لكبار السن فى الحى 11" at bounding box center [211, 86] width 122 height 16
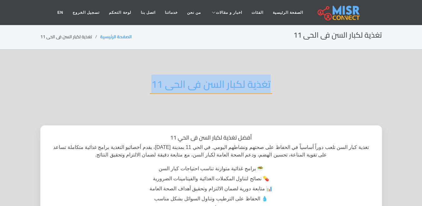
click at [207, 83] on h2 "تغذية لكبار السن فى الحى 11" at bounding box center [211, 86] width 122 height 16
copy div "تغذية لكبار السن فى الحى 11"
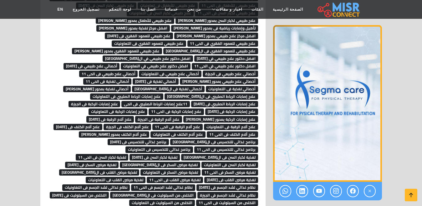
scroll to position [4946, 0]
click at [130, 154] on span "تغذية لكبار السن فى [DATE]" at bounding box center [155, 157] width 50 height 6
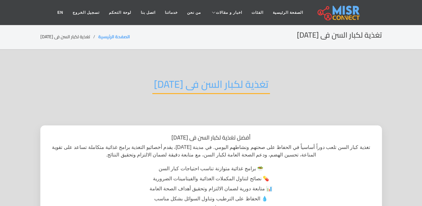
click at [182, 82] on h2 "تغذية لكبار السن فى [DATE]" at bounding box center [211, 86] width 118 height 16
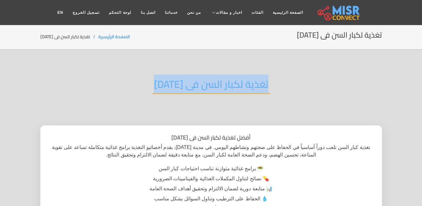
click at [182, 82] on h2 "تغذية لكبار السن فى [DATE]" at bounding box center [211, 86] width 118 height 16
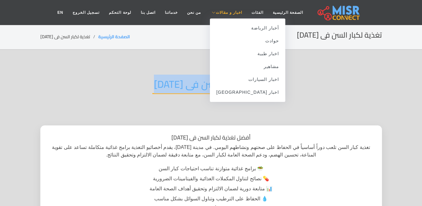
copy div "تغذية لكبار السن فى [DATE]"
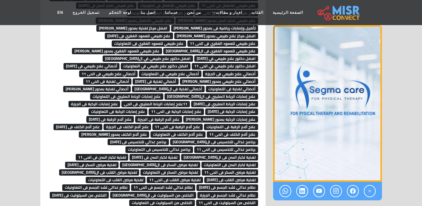
scroll to position [4946, 0]
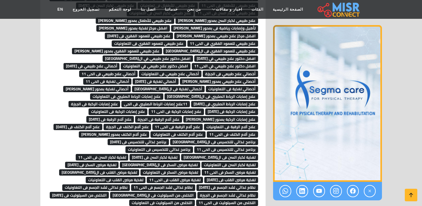
click at [181, 154] on span "تغذية لكبار السن فى الجيزة" at bounding box center [219, 157] width 77 height 6
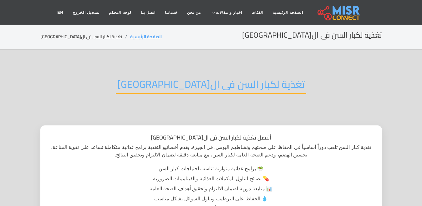
click at [172, 85] on h2 "تغذية لكبار السن فى ال[GEOGRAPHIC_DATA]" at bounding box center [211, 86] width 191 height 16
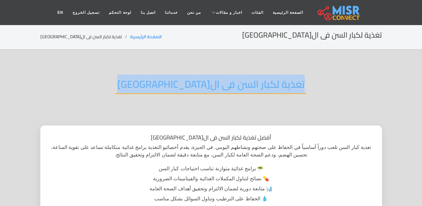
click at [172, 85] on h2 "تغذية لكبار السن فى ال[GEOGRAPHIC_DATA]" at bounding box center [211, 86] width 191 height 16
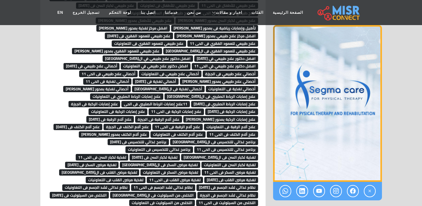
scroll to position [4946, 0]
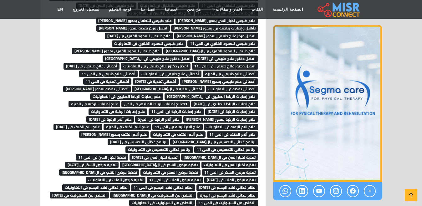
click at [193, 146] on span "برنامج غذائي للتخسيس فى التعاونيات" at bounding box center [159, 149] width 68 height 6
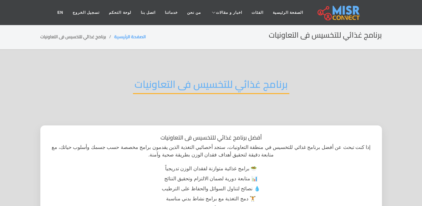
click at [212, 92] on h2 "برنامج غذائي للتخسيس فى التعاونيات" at bounding box center [211, 86] width 156 height 16
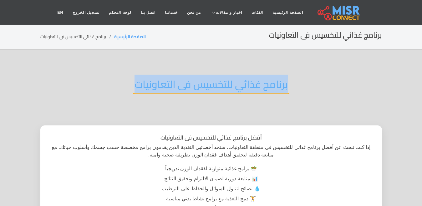
drag, startPoint x: 0, startPoint y: 0, endPoint x: 212, endPoint y: 92, distance: 231.1
click at [212, 92] on h2 "برنامج غذائي للتخسيس فى التعاونيات" at bounding box center [211, 86] width 156 height 16
copy div "برنامج غذائي للتخسيس فى التعاونيات"
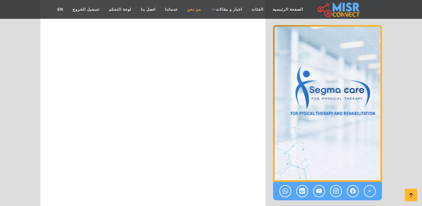
scroll to position [4352, 0]
click at [250, 8] on link "الفئات" at bounding box center [257, 9] width 21 height 12
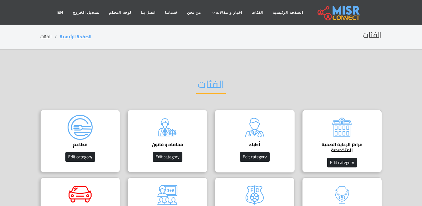
scroll to position [31, 0]
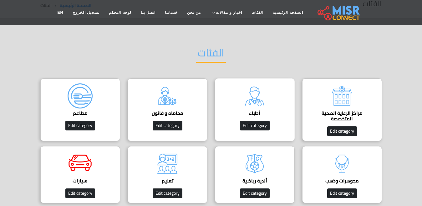
click at [261, 107] on img at bounding box center [254, 95] width 25 height 25
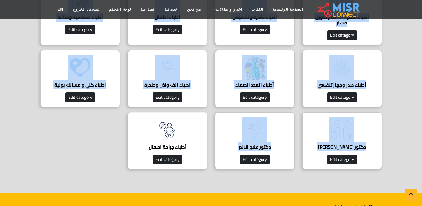
scroll to position [595, 0]
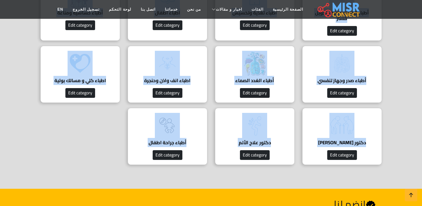
copy body "أطباء اسنان اكتشف دليل مصر كونكت لأفضل أطباء الأسنان في القاهرة، الجيزة، الإسكن…"
drag, startPoint x: 397, startPoint y: 69, endPoint x: 120, endPoint y: 151, distance: 289.2
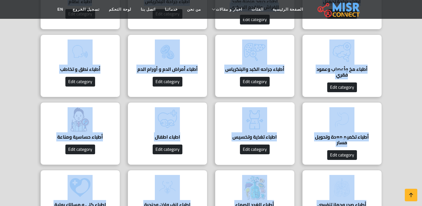
scroll to position [469, 0]
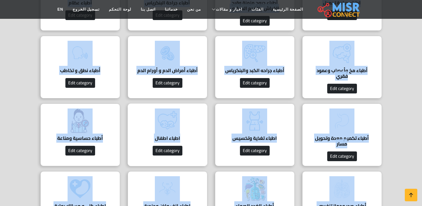
click at [178, 135] on h4 "اطباء اطفال" at bounding box center [167, 138] width 60 height 6
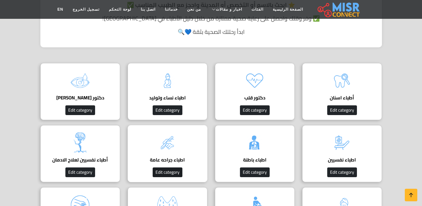
scroll to position [188, 0]
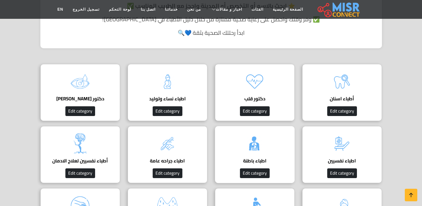
click at [258, 147] on img at bounding box center [254, 143] width 25 height 25
click at [257, 145] on img at bounding box center [254, 143] width 25 height 25
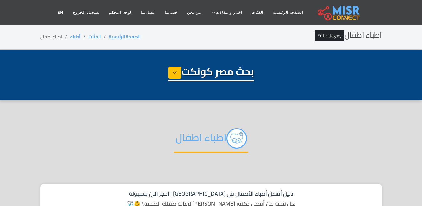
select select "*****"
select select "**********"
click at [190, 139] on h2 "اطباء اطفال" at bounding box center [211, 140] width 74 height 24
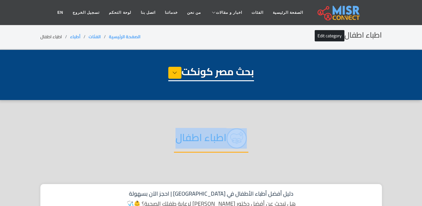
click at [190, 139] on h2 "اطباء اطفال" at bounding box center [211, 140] width 74 height 24
copy div "اطباء اطفال"
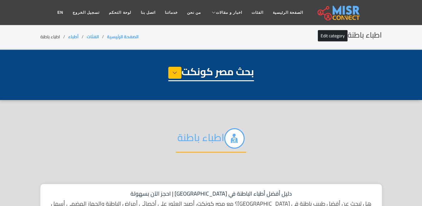
select select "*****"
select select "**********"
click at [218, 138] on h2 "اطباء باطنة" at bounding box center [211, 140] width 70 height 24
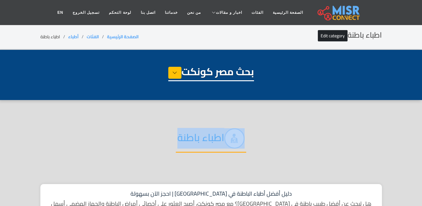
click at [218, 138] on h2 "اطباء باطنة" at bounding box center [211, 140] width 70 height 24
copy div "اطباء باطنة"
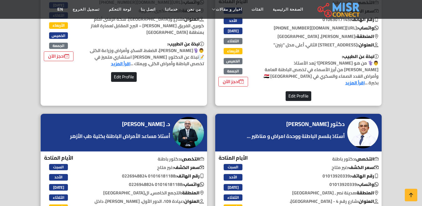
scroll to position [280, 0]
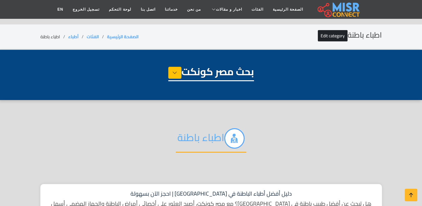
select select "*****"
select select "**********"
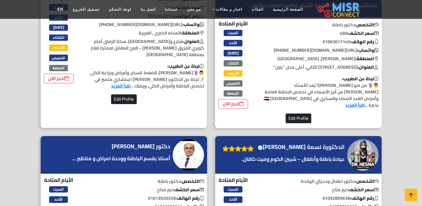
scroll to position [392, 0]
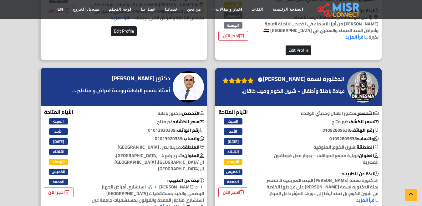
click at [303, 75] on h4 "الدكتورة نسمة [PERSON_NAME] Verified account" at bounding box center [301, 78] width 87 height 7
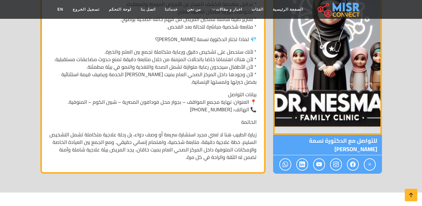
scroll to position [532, 0]
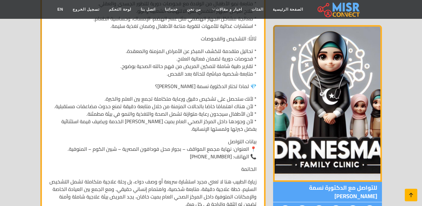
click at [411, 194] on icon at bounding box center [411, 194] width 9 height 9
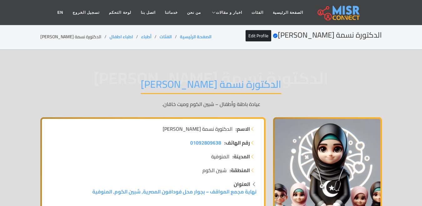
click at [192, 82] on h1 "الدكتورة نسمة [PERSON_NAME]" at bounding box center [211, 86] width 140 height 16
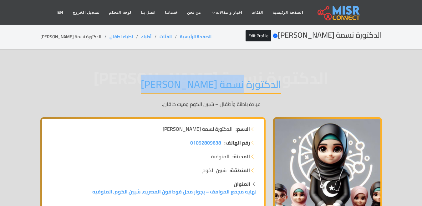
click at [192, 82] on h1 "الدكتورة نسمة [PERSON_NAME]" at bounding box center [211, 86] width 140 height 16
copy div "الدكتورة نسمة [PERSON_NAME]"
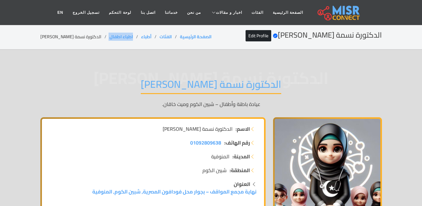
drag, startPoint x: 120, startPoint y: 38, endPoint x: 96, endPoint y: 40, distance: 24.2
click at [96, 40] on div "الدكتورة نسمة خالد الغلبان Verified account Edit Profile الصفحة الرئيسية الفئات…" at bounding box center [211, 37] width 342 height 12
copy ol "اطباء اطفال"
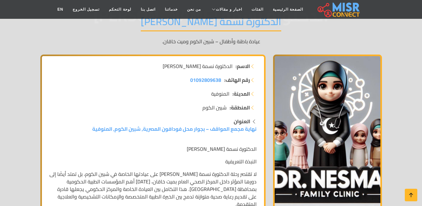
drag, startPoint x: 199, startPoint y: 109, endPoint x: 229, endPoint y: 106, distance: 30.2
click at [229, 106] on li "المنطقة: شبين الكوم" at bounding box center [152, 108] width 207 height 8
copy li "المنطقة: شبين الكوم"
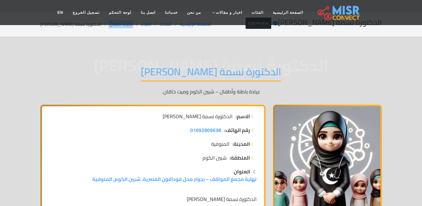
scroll to position [0, 0]
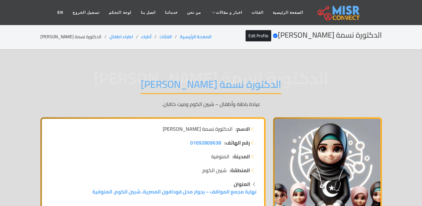
click at [77, 38] on li "الدكتورة نسمة خالد الغلبان" at bounding box center [74, 36] width 69 height 7
copy main "الدكتورة نسمة خالد الغلبان"
drag, startPoint x: 121, startPoint y: 35, endPoint x: 96, endPoint y: 37, distance: 24.8
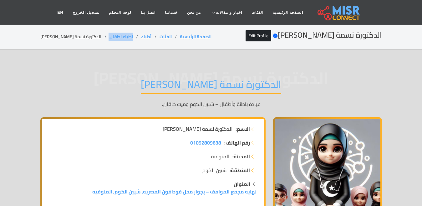
click at [96, 37] on ol "الصفحة الرئيسية الفئات أطباء اطباء اطفال الدكتورة نسمة خالد الغلبان" at bounding box center [125, 36] width 171 height 7
copy ol "اطباء اطفال"
click at [75, 35] on li "الدكتورة نسمة خالد الغلبان" at bounding box center [74, 36] width 69 height 7
click at [75, 35] on li "الدكتورة نسمة [PERSON_NAME]" at bounding box center [74, 36] width 69 height 7
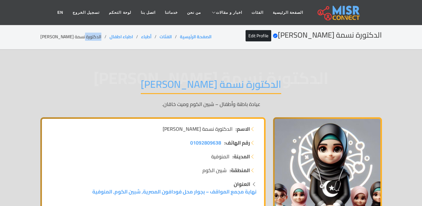
click at [75, 35] on li "الدكتورة نسمة [PERSON_NAME]" at bounding box center [74, 36] width 69 height 7
copy link "اطباء اطفال"
drag, startPoint x: 121, startPoint y: 35, endPoint x: 97, endPoint y: 36, distance: 24.7
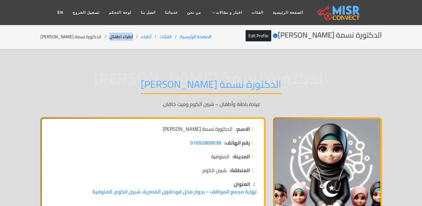
click at [110, 36] on li "اطباء اطفال" at bounding box center [126, 36] width 32 height 7
copy link "اطباء اطفال"
click at [68, 36] on li "الدكتورة نسمة خالد الغلبان" at bounding box center [74, 36] width 69 height 7
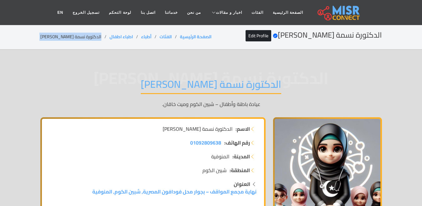
copy main "الدكتورة نسمة خالد الغلبان"
drag, startPoint x: 122, startPoint y: 33, endPoint x: 92, endPoint y: 36, distance: 29.5
click at [92, 36] on ol "الصفحة الرئيسية الفئات أطباء اطباء اطفال الدكتورة نسمة خالد الغلبان" at bounding box center [125, 36] width 171 height 7
copy ol "اطباء اطفال"
click at [66, 37] on li "الدكتورة نسمة خالد الغلبان" at bounding box center [74, 36] width 69 height 7
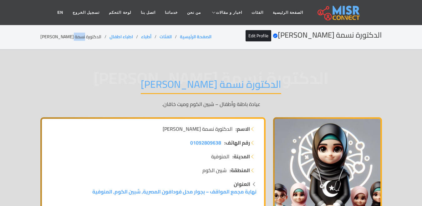
click at [66, 37] on li "الدكتورة نسمة خالد الغلبان" at bounding box center [74, 36] width 69 height 7
copy main "الدكتورة نسمة خالد الغلبان"
drag, startPoint x: 121, startPoint y: 36, endPoint x: 94, endPoint y: 37, distance: 26.3
click at [94, 37] on ol "الصفحة الرئيسية الفئات أطباء اطباء اطفال الدكتورة نسمة خالد الغلبان" at bounding box center [125, 36] width 171 height 7
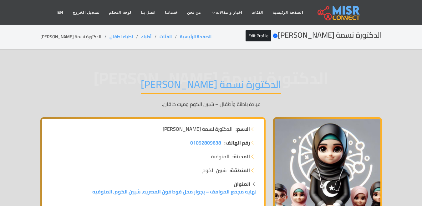
click at [54, 35] on li "الدكتورة نسمة خالد الغلبان" at bounding box center [74, 36] width 69 height 7
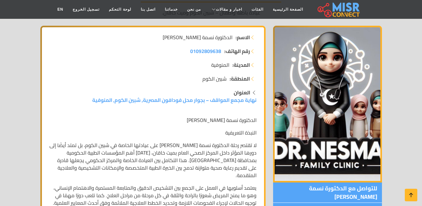
scroll to position [94, 0]
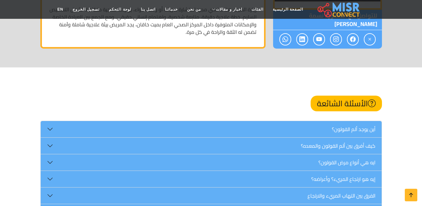
scroll to position [595, 0]
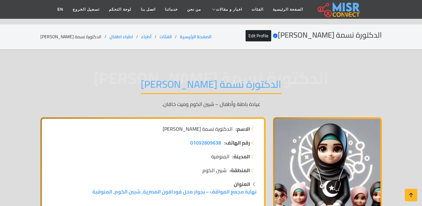
scroll to position [563, 0]
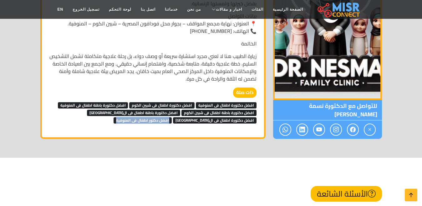
drag, startPoint x: 258, startPoint y: 112, endPoint x: 198, endPoint y: 116, distance: 59.9
copy div "افضل دكتور اطفال فى المنوفية"
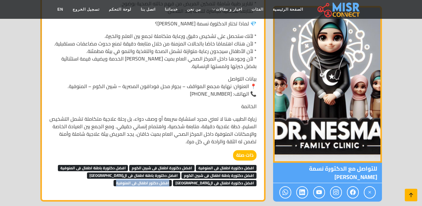
click at [412, 190] on link at bounding box center [411, 194] width 13 height 13
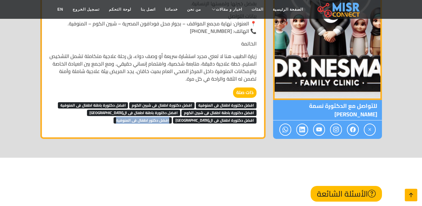
click at [412, 190] on link at bounding box center [411, 194] width 13 height 13
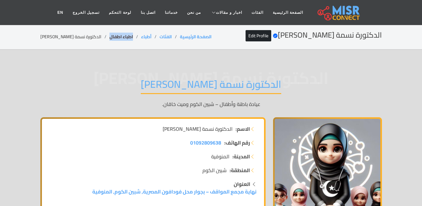
copy link "اطباء اطفال"
drag, startPoint x: 121, startPoint y: 35, endPoint x: 96, endPoint y: 39, distance: 25.0
click at [110, 39] on li "اطباء اطفال" at bounding box center [126, 36] width 32 height 7
click at [79, 34] on li "الدكتورة نسمة [PERSON_NAME]" at bounding box center [74, 36] width 69 height 7
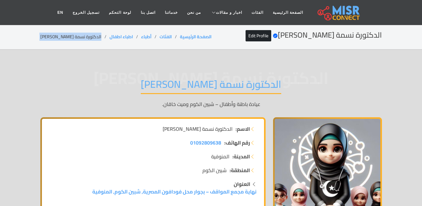
click at [79, 34] on li "الدكتورة نسمة [PERSON_NAME]" at bounding box center [74, 36] width 69 height 7
copy main "الدكتورة نسمة [PERSON_NAME]"
copy ol "اطباء اطفال"
drag, startPoint x: 124, startPoint y: 35, endPoint x: 94, endPoint y: 35, distance: 30.4
click at [94, 35] on ol "الصفحة الرئيسية الفئات أطباء اطباء اطفال الدكتورة نسمة خالد الغلبان" at bounding box center [125, 36] width 171 height 7
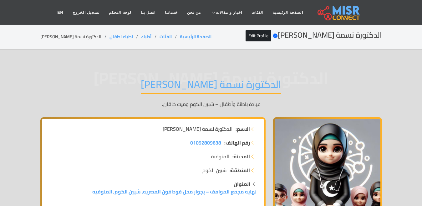
click at [65, 36] on li "الدكتورة نسمة [PERSON_NAME]" at bounding box center [74, 36] width 69 height 7
copy main "الدكتورة نسمة [PERSON_NAME]"
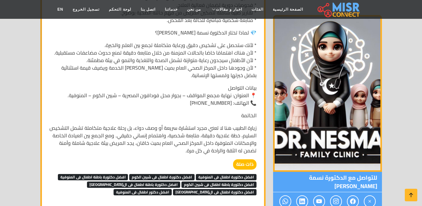
scroll to position [501, 0]
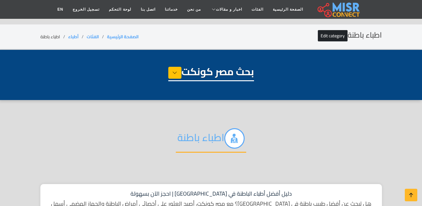
select select "*****"
select select "**********"
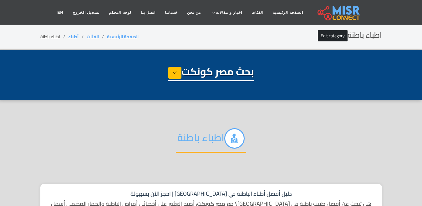
click at [193, 139] on h2 "اطباء باطنة" at bounding box center [211, 140] width 70 height 24
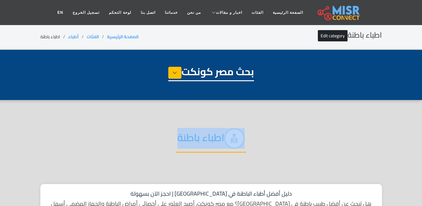
click at [193, 139] on h2 "اطباء باطنة" at bounding box center [211, 140] width 70 height 24
copy div "اطباء باطنة"
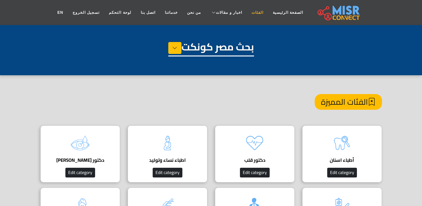
click at [247, 13] on link "الفئات" at bounding box center [257, 13] width 21 height 12
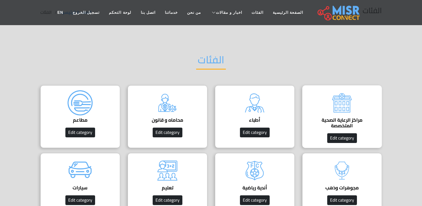
scroll to position [31, 0]
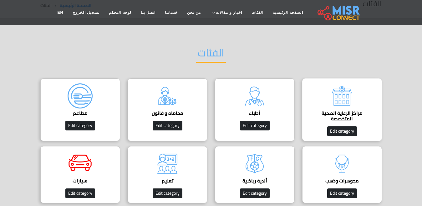
click at [333, 107] on img at bounding box center [341, 95] width 25 height 25
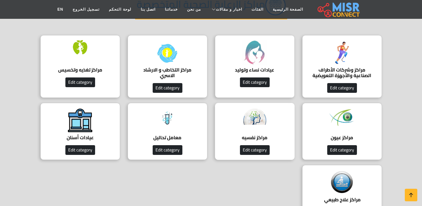
scroll to position [94, 0]
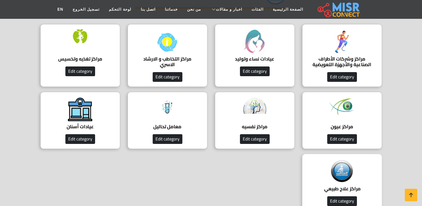
click at [331, 173] on img at bounding box center [341, 171] width 25 height 25
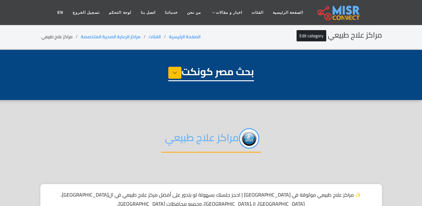
select select "**********"
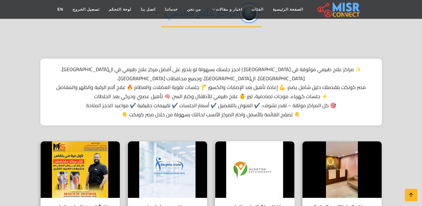
scroll to position [219, 0]
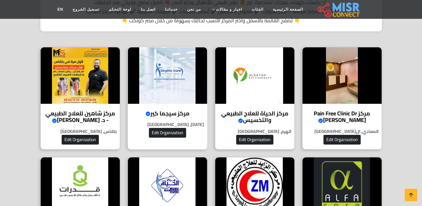
click at [189, 93] on img at bounding box center [167, 75] width 79 height 56
click at [165, 110] on h4 "مركز سيجما كير Verified account" at bounding box center [168, 113] width 70 height 7
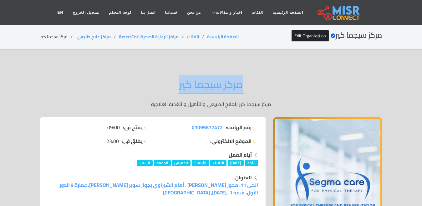
click at [216, 82] on h2 "مركز سيجما كير" at bounding box center [211, 86] width 67 height 16
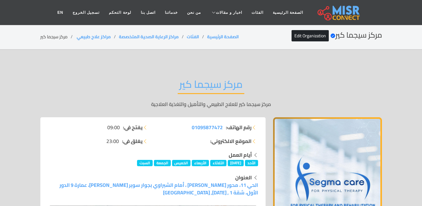
click at [216, 82] on h2 "مركز سيجما كير" at bounding box center [211, 86] width 67 height 16
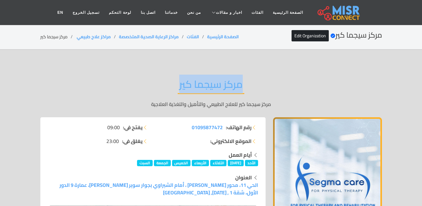
click at [216, 82] on h2 "مركز سيجما كير" at bounding box center [211, 86] width 67 height 16
click at [139, 89] on div "مركز سيجما كير مركز سيجما كير للعلاج الطبيعي والتأهيل والتغذية العلاجية" at bounding box center [211, 93] width 342 height 48
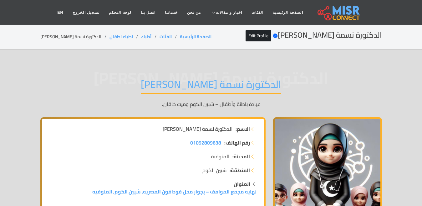
click at [182, 84] on h1 "الدكتورة نسمة [PERSON_NAME]" at bounding box center [211, 86] width 140 height 16
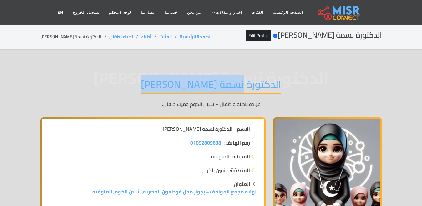
click at [182, 84] on h1 "الدكتورة نسمة خالد الغلبان" at bounding box center [211, 86] width 140 height 16
copy div "الدكتورة نسمة خالد الغلبان"
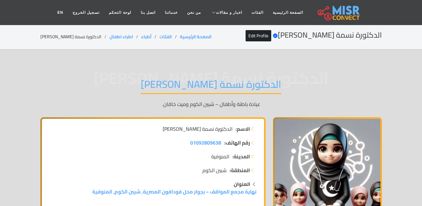
click at [84, 38] on li "الدكتورة نسمة خالد الغلبان" at bounding box center [74, 36] width 69 height 7
click at [83, 38] on li "الدكتورة نسمة خالد الغلبان" at bounding box center [74, 36] width 69 height 7
copy main "الدكتورة نسمة خالد الغلبان"
copy ol "اطباء اطفال"
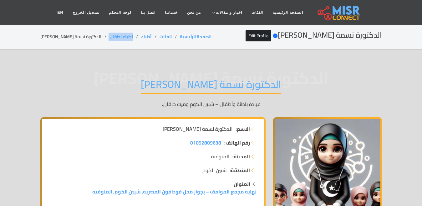
drag, startPoint x: 122, startPoint y: 36, endPoint x: 92, endPoint y: 37, distance: 30.1
click at [92, 37] on ol "الصفحة الرئيسية الفئات أطباء اطباء اطفال الدكتورة نسمة خالد الغلبان" at bounding box center [125, 36] width 171 height 7
click at [50, 39] on li "الدكتورة نسمة خالد الغلبان" at bounding box center [74, 36] width 69 height 7
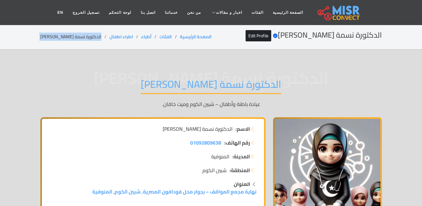
copy main "الدكتورة نسمة خالد الغلبان"
drag, startPoint x: 121, startPoint y: 36, endPoint x: 94, endPoint y: 38, distance: 26.7
click at [94, 38] on ol "الصفحة الرئيسية الفئات أطباء اطباء اطفال الدكتورة نسمة خالد الغلبان" at bounding box center [125, 36] width 171 height 7
copy ol "اطباء اطفال"
click at [80, 36] on li "الدكتورة نسمة [PERSON_NAME]" at bounding box center [74, 36] width 69 height 7
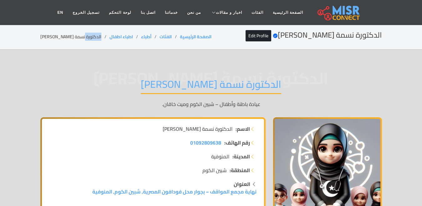
click at [80, 36] on li "الدكتورة نسمة خالد الغلبان" at bounding box center [74, 36] width 69 height 7
click at [80, 36] on li "الدكتورة نسمة [PERSON_NAME]" at bounding box center [74, 36] width 69 height 7
copy main "الدكتورة نسمة [PERSON_NAME]"
copy ol "اطباء اطفال"
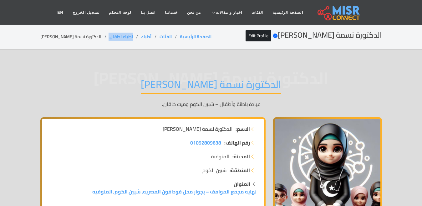
drag, startPoint x: 122, startPoint y: 36, endPoint x: 94, endPoint y: 40, distance: 28.8
click at [94, 40] on div "الدكتورة نسمة خالد الغلبان Verified account Edit Profile الصفحة الرئيسية الفئات…" at bounding box center [211, 37] width 342 height 12
click at [64, 37] on li "الدكتورة نسمة [PERSON_NAME]" at bounding box center [74, 36] width 69 height 7
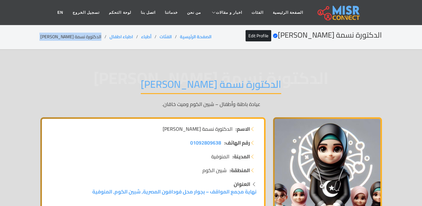
copy main "الدكتورة نسمة [PERSON_NAME]"
copy ol "اطباء اطفال"
drag, startPoint x: 115, startPoint y: 37, endPoint x: 96, endPoint y: 37, distance: 19.1
click at [96, 37] on ol "الصفحة الرئيسية الفئات أطباء اطباء اطفال الدكتورة نسمة خالد الغلبان" at bounding box center [125, 36] width 171 height 7
click at [53, 38] on li "الدكتورة نسمة [PERSON_NAME]" at bounding box center [74, 36] width 69 height 7
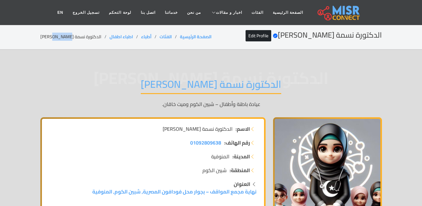
click at [53, 38] on li "الدكتورة نسمة [PERSON_NAME]" at bounding box center [74, 36] width 69 height 7
drag, startPoint x: 120, startPoint y: 37, endPoint x: 95, endPoint y: 37, distance: 25.4
click at [95, 37] on ol "الصفحة الرئيسية الفئات أطباء اطباء اطفال الدكتورة نسمة خالد الغلبان" at bounding box center [125, 36] width 171 height 7
click at [67, 35] on li "الدكتورة نسمة [PERSON_NAME]" at bounding box center [74, 36] width 69 height 7
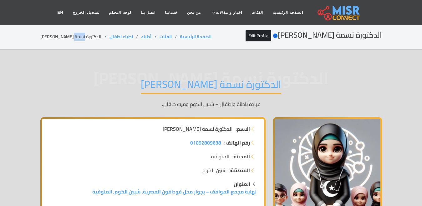
click at [67, 35] on li "الدكتورة نسمة [PERSON_NAME]" at bounding box center [74, 36] width 69 height 7
click at [251, 8] on link "الفئات" at bounding box center [257, 13] width 21 height 12
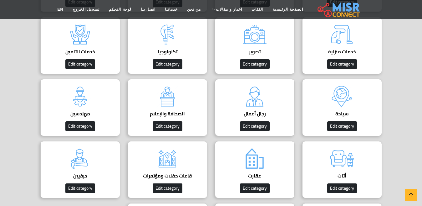
scroll to position [344, 0]
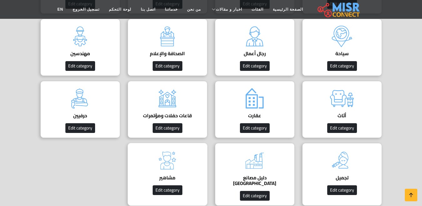
click at [176, 165] on img at bounding box center [167, 160] width 25 height 25
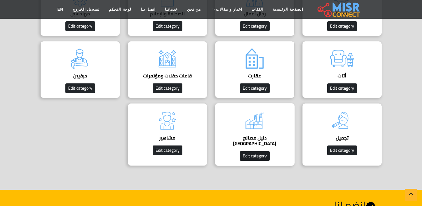
scroll to position [407, 0]
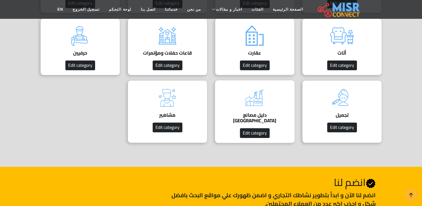
click at [254, 113] on h4 "دليل مصانع [GEOGRAPHIC_DATA]" at bounding box center [255, 117] width 60 height 11
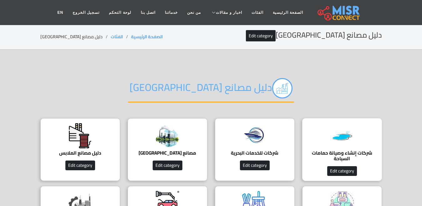
scroll to position [63, 0]
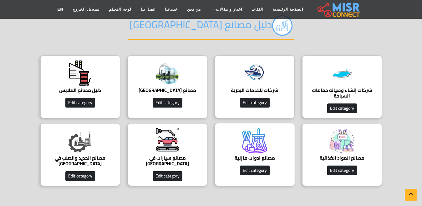
click at [248, 134] on img at bounding box center [254, 140] width 25 height 25
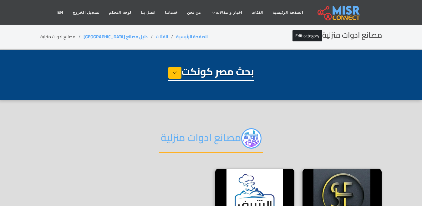
select select "**********"
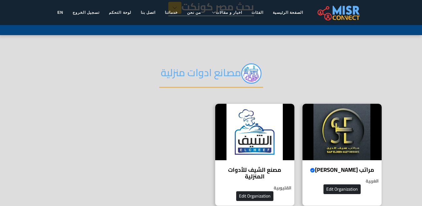
scroll to position [94, 0]
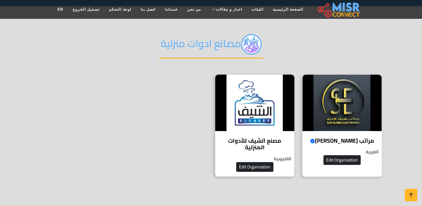
click at [355, 115] on img at bounding box center [342, 102] width 79 height 56
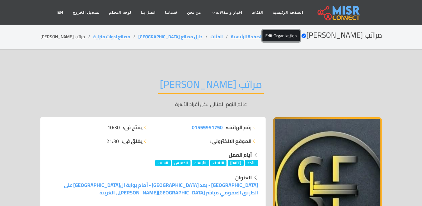
click at [299, 33] on link "Edit Organization" at bounding box center [281, 35] width 37 height 11
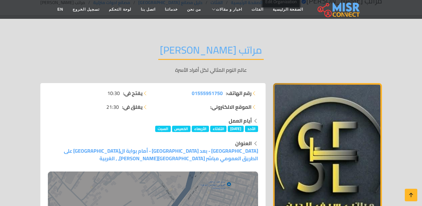
scroll to position [125, 0]
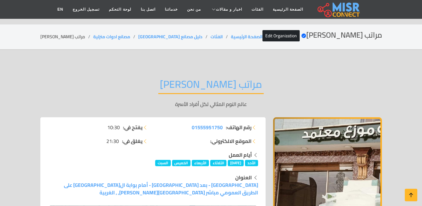
scroll to position [63, 0]
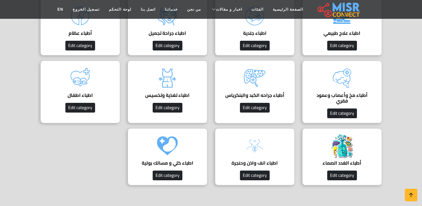
scroll to position [250, 0]
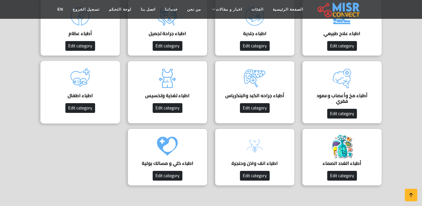
click at [72, 86] on img at bounding box center [80, 78] width 25 height 25
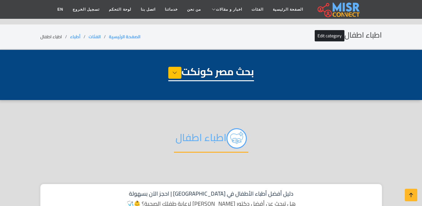
select select "*****"
select select "**********"
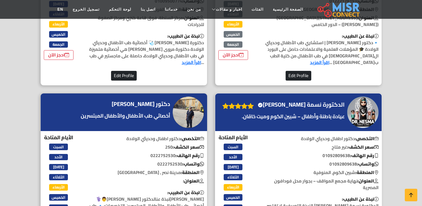
scroll to position [375, 0]
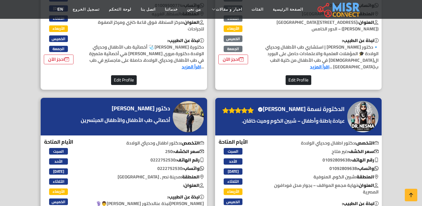
click at [318, 108] on h4 "الدكتورة نسمة خالد الغلبان Verified account" at bounding box center [301, 108] width 87 height 7
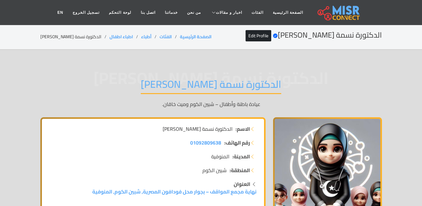
click at [206, 78] on h1 "الدكتورة نسمة [PERSON_NAME]" at bounding box center [211, 86] width 140 height 16
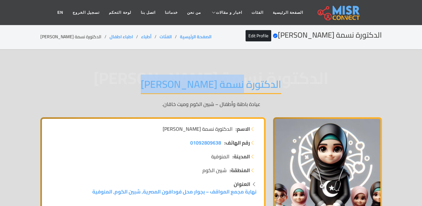
click at [206, 78] on h1 "الدكتورة نسمة [PERSON_NAME]" at bounding box center [211, 86] width 140 height 16
copy div "الدكتورة نسمة [PERSON_NAME]"
